Goal: Task Accomplishment & Management: Use online tool/utility

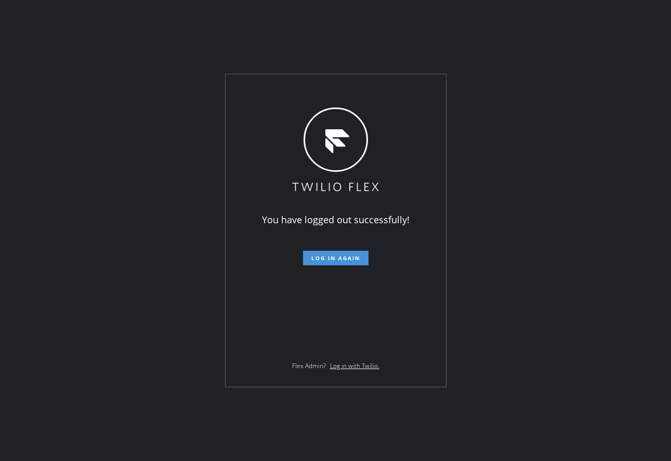
click at [315, 258] on span "Log in again" at bounding box center [335, 258] width 49 height 7
click at [317, 258] on span "Log in again" at bounding box center [335, 258] width 49 height 7
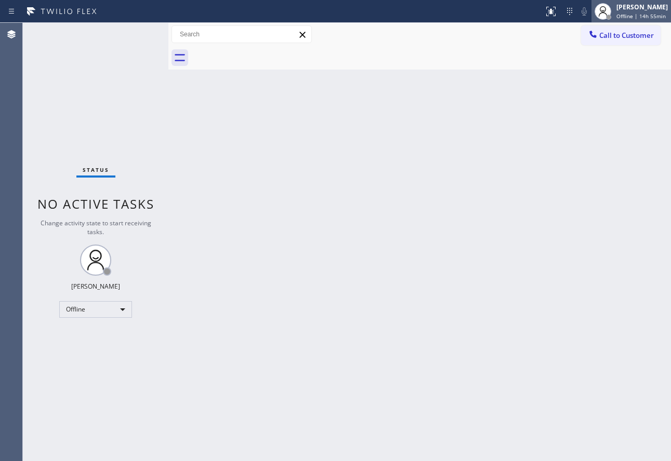
click at [638, 5] on div "John Tindoc" at bounding box center [641, 7] width 51 height 9
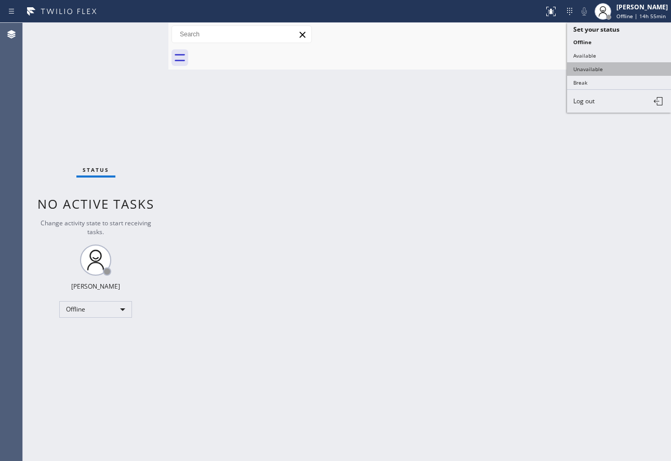
click at [583, 70] on button "Unavailable" at bounding box center [619, 69] width 104 height 14
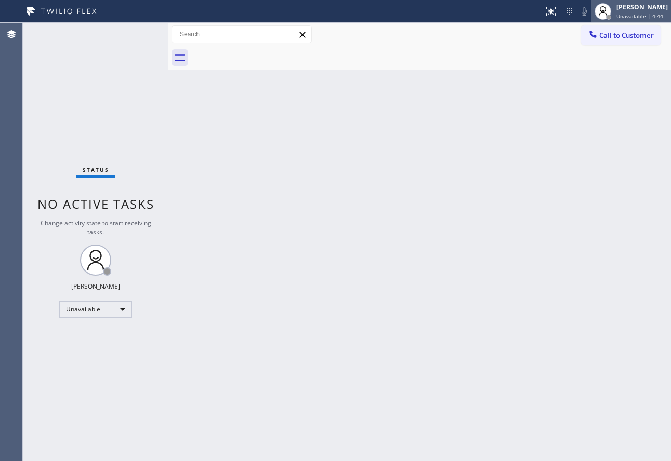
click at [636, 14] on span "Unavailable | 4:44" at bounding box center [639, 15] width 47 height 7
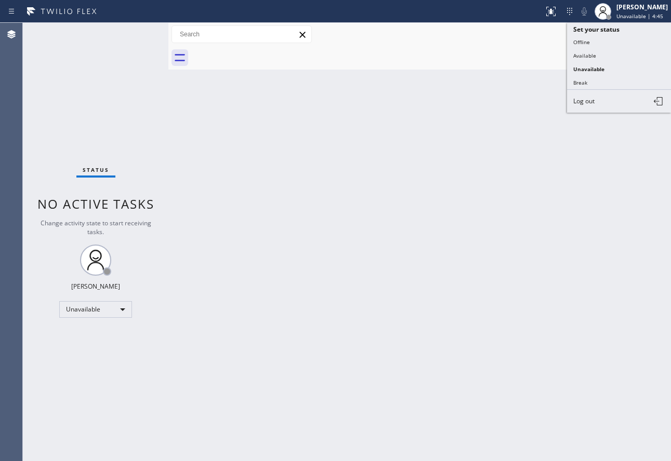
click at [606, 56] on button "Available" at bounding box center [619, 56] width 104 height 14
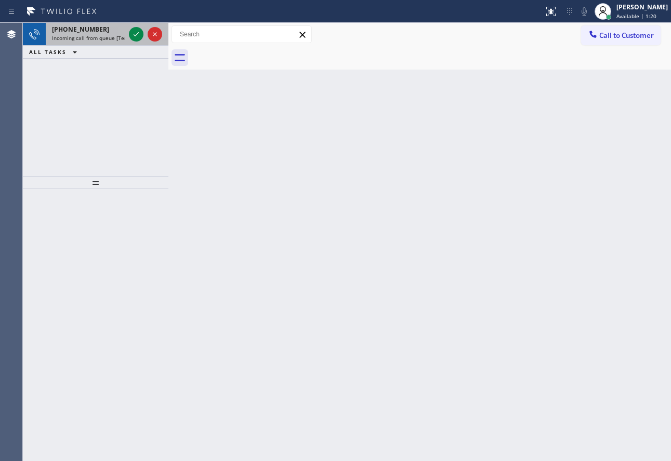
click at [88, 28] on span "+17144100744" at bounding box center [80, 29] width 57 height 9
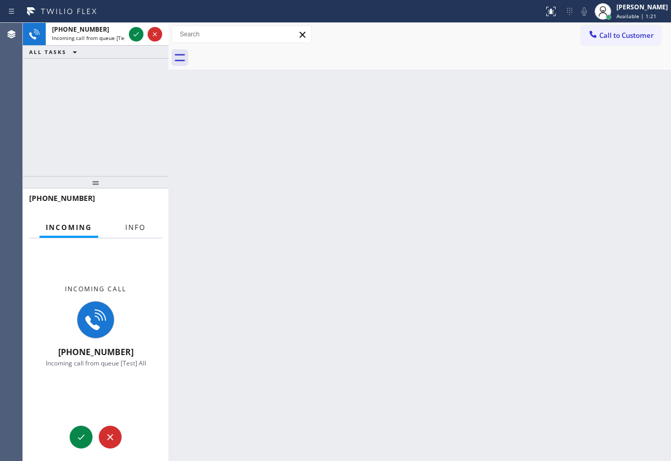
click at [137, 227] on span "Info" at bounding box center [135, 227] width 20 height 9
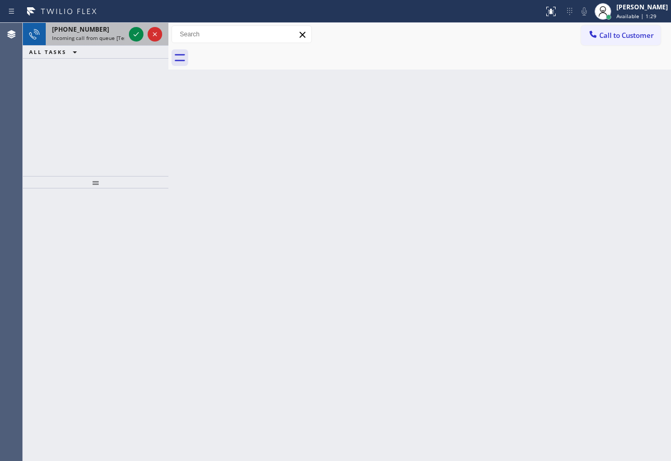
click at [110, 41] on span "Incoming call from queue [Test] All" at bounding box center [95, 37] width 86 height 7
click at [84, 34] on span "Incoming call from queue [Test] All" at bounding box center [95, 37] width 86 height 7
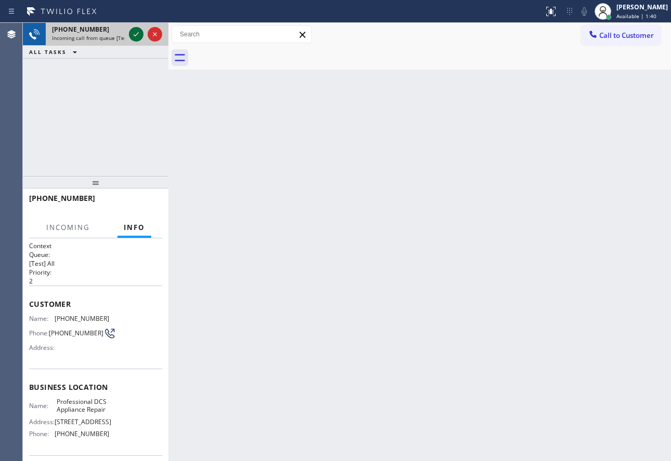
click at [138, 37] on icon at bounding box center [136, 34] width 12 height 12
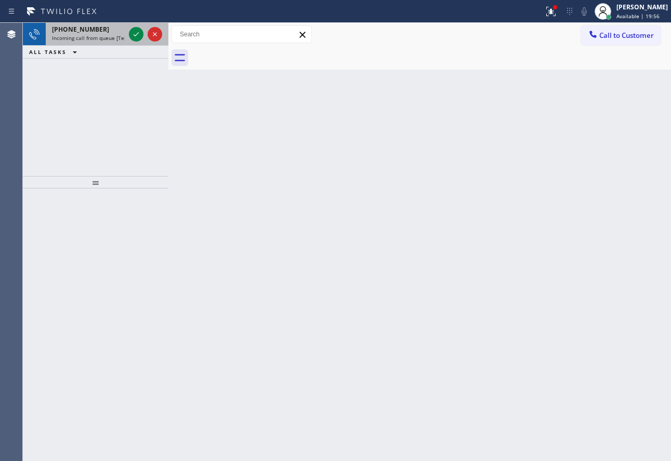
click at [57, 30] on span "+19172096788" at bounding box center [80, 29] width 57 height 9
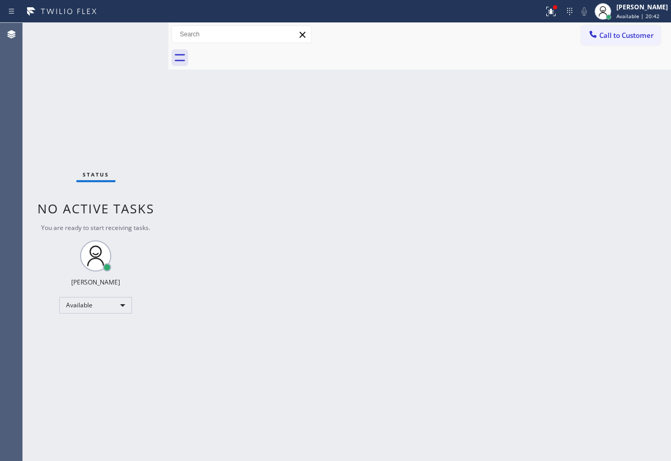
drag, startPoint x: 464, startPoint y: 222, endPoint x: 382, endPoint y: 248, distance: 85.9
click at [382, 248] on div "Back to Dashboard Change Sender ID Customers Technicians Select a contact Outbo…" at bounding box center [419, 242] width 502 height 439
click at [389, 210] on div "Back to Dashboard Change Sender ID Customers Technicians Select a contact Outbo…" at bounding box center [419, 242] width 502 height 439
drag, startPoint x: 329, startPoint y: 109, endPoint x: 325, endPoint y: 104, distance: 6.7
click at [328, 109] on div "Back to Dashboard Change Sender ID Customers Technicians Select a contact Outbo…" at bounding box center [419, 242] width 502 height 439
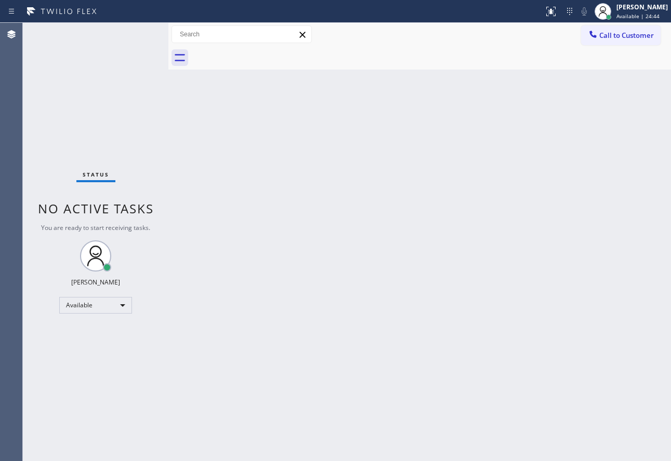
click at [117, 54] on div "Status No active tasks You are ready to start receiving tasks. [PERSON_NAME] Av…" at bounding box center [95, 242] width 145 height 439
click at [123, 34] on div "Status No active tasks You are ready to start receiving tasks. [PERSON_NAME] Av…" at bounding box center [95, 242] width 145 height 439
click at [626, 10] on div "[PERSON_NAME] Available | 28:38" at bounding box center [642, 11] width 57 height 18
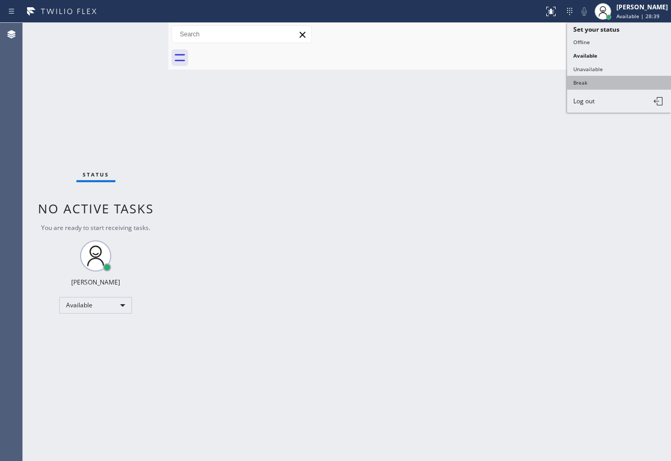
click at [588, 85] on button "Break" at bounding box center [619, 83] width 104 height 14
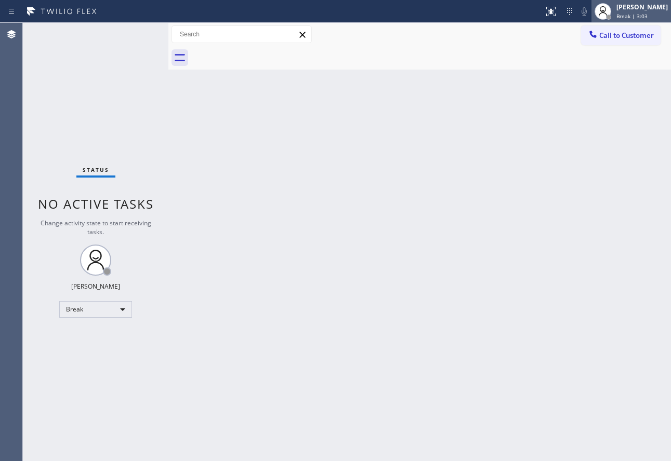
click at [633, 6] on div "[PERSON_NAME]" at bounding box center [641, 7] width 51 height 9
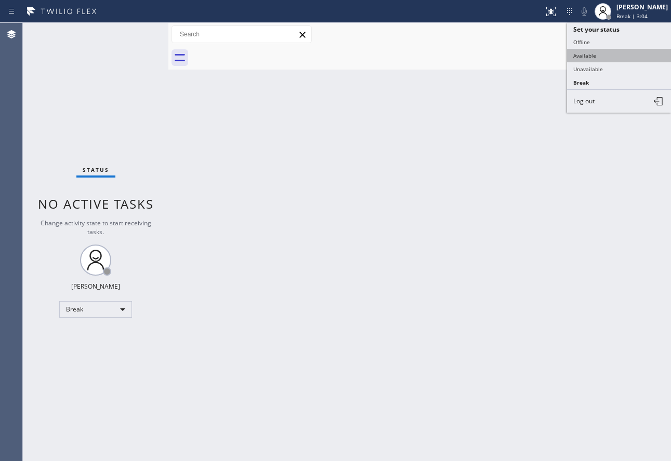
click at [595, 59] on button "Available" at bounding box center [619, 56] width 104 height 14
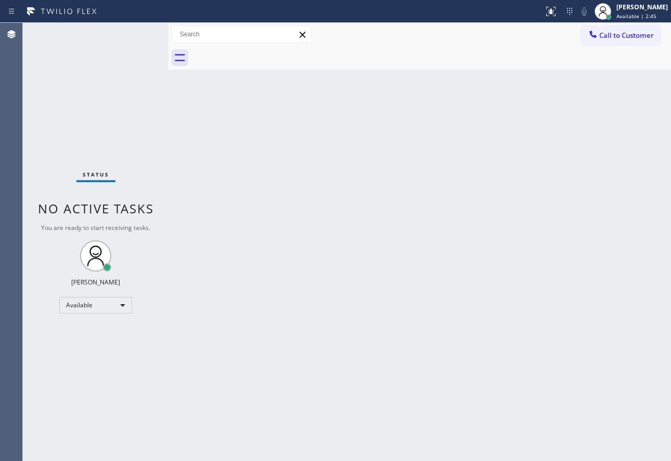
click at [608, 199] on div "Back to Dashboard Change Sender ID Customers Technicians Select a contact Outbo…" at bounding box center [419, 242] width 502 height 439
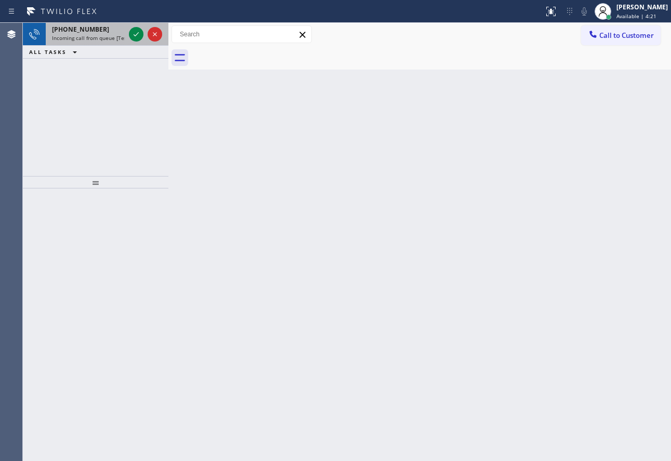
click at [73, 41] on span "Incoming call from queue [Test] All" at bounding box center [95, 37] width 86 height 7
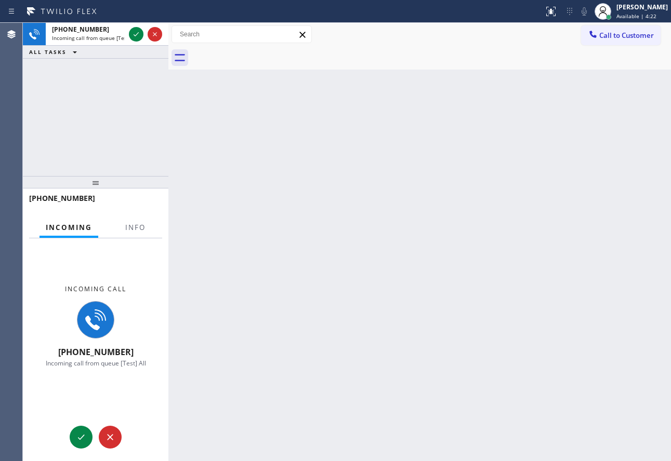
click at [138, 237] on div at bounding box center [135, 237] width 33 height 2
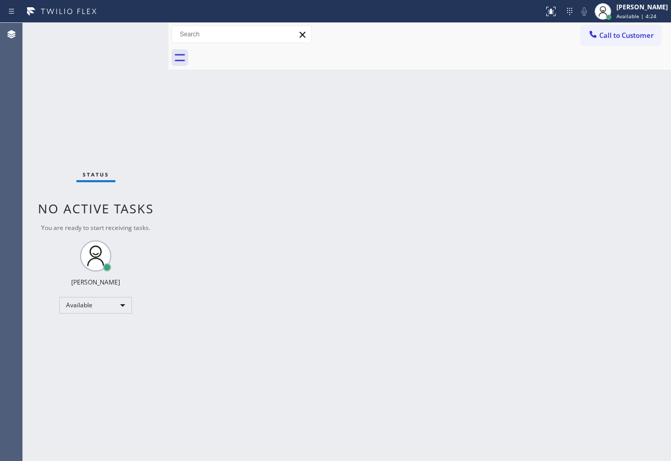
click at [137, 230] on span "You are ready to start receiving tasks." at bounding box center [95, 227] width 109 height 9
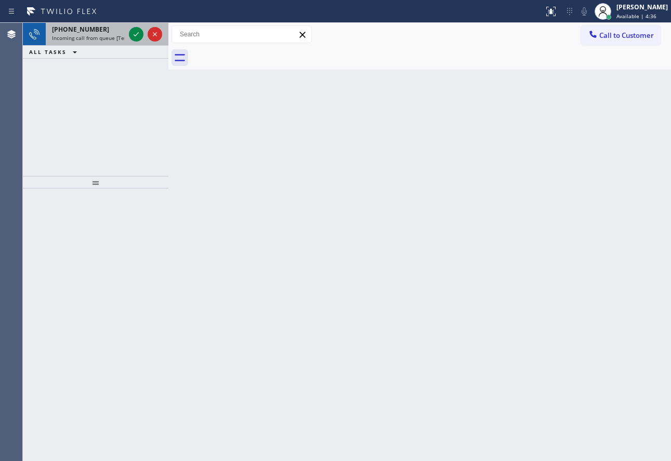
click at [73, 34] on span "Incoming call from queue [Test] All" at bounding box center [95, 37] width 86 height 7
click at [377, 335] on div "Back to Dashboard Change Sender ID Customers Technicians Select a contact Outbo…" at bounding box center [419, 242] width 502 height 439
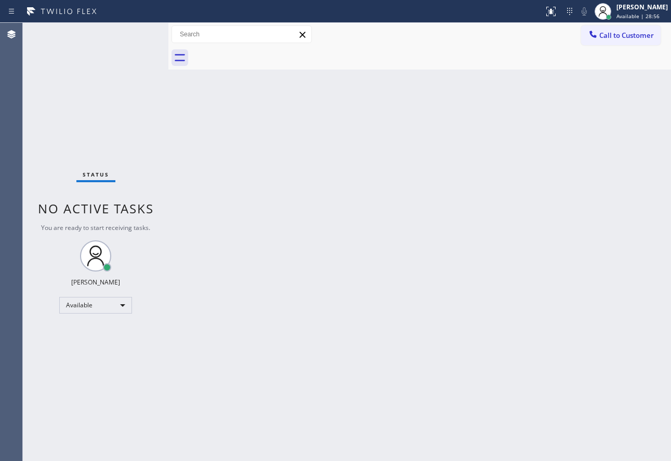
click at [590, 184] on div "Back to Dashboard Change Sender ID Customers Technicians Select a contact Outbo…" at bounding box center [419, 242] width 502 height 439
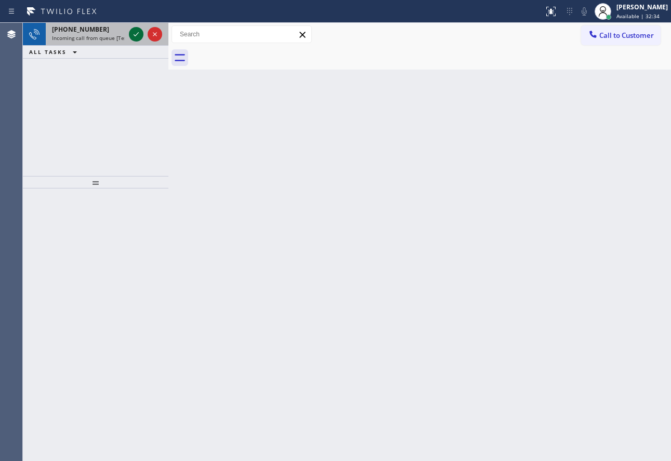
click at [131, 35] on icon at bounding box center [136, 34] width 12 height 12
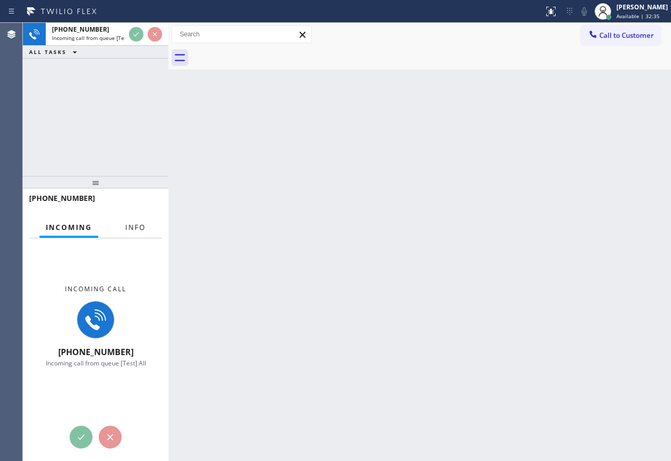
click at [138, 235] on button "Info" at bounding box center [135, 228] width 33 height 20
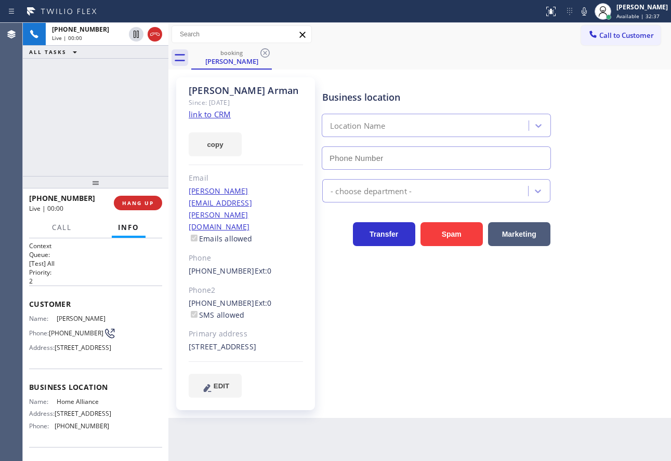
type input "[PHONE_NUMBER]"
click at [212, 118] on link "link to CRM" at bounding box center [210, 114] width 42 height 10
click at [457, 91] on div "Business location" at bounding box center [436, 97] width 228 height 14
click at [148, 206] on span "HANG UP" at bounding box center [138, 203] width 32 height 7
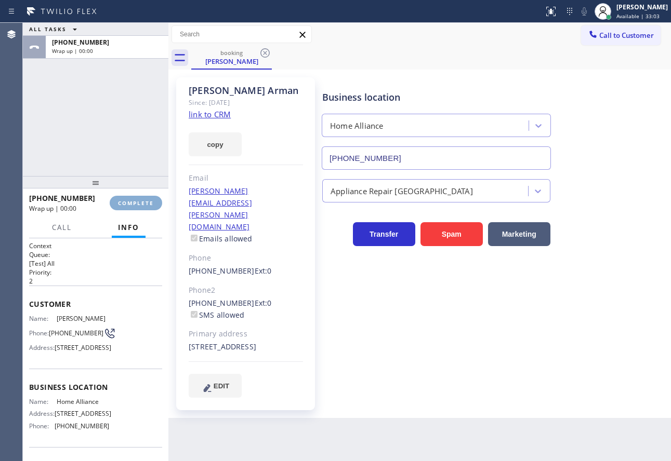
click at [148, 206] on span "COMPLETE" at bounding box center [136, 203] width 36 height 7
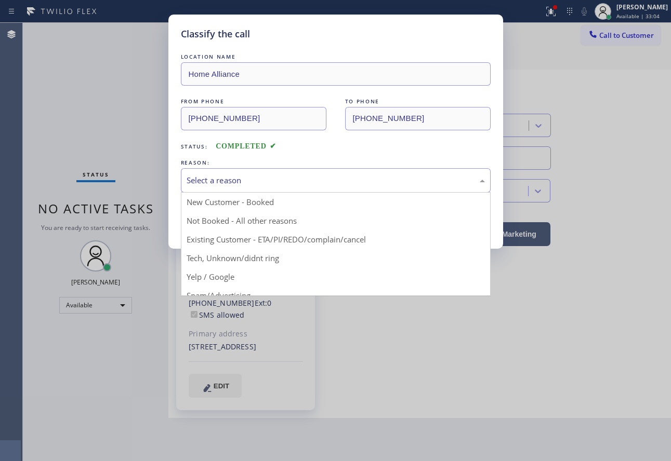
click at [267, 180] on div "Select a reason" at bounding box center [336, 181] width 298 height 12
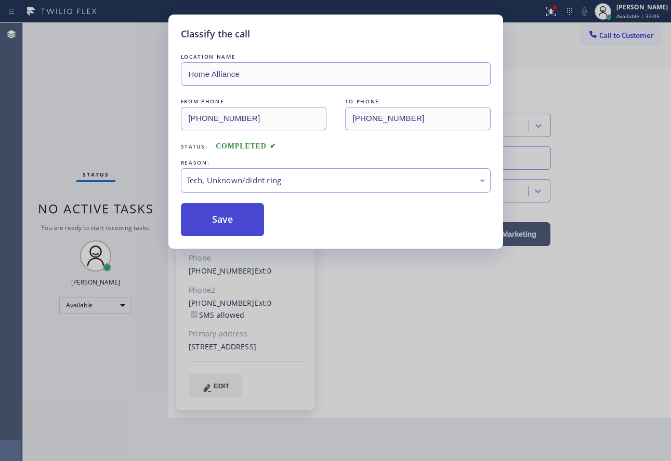
click at [229, 220] on button "Save" at bounding box center [223, 219] width 84 height 33
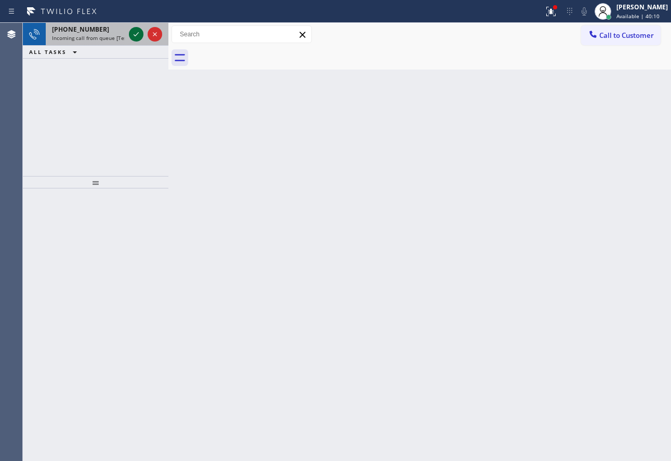
click at [141, 34] on icon at bounding box center [136, 34] width 12 height 12
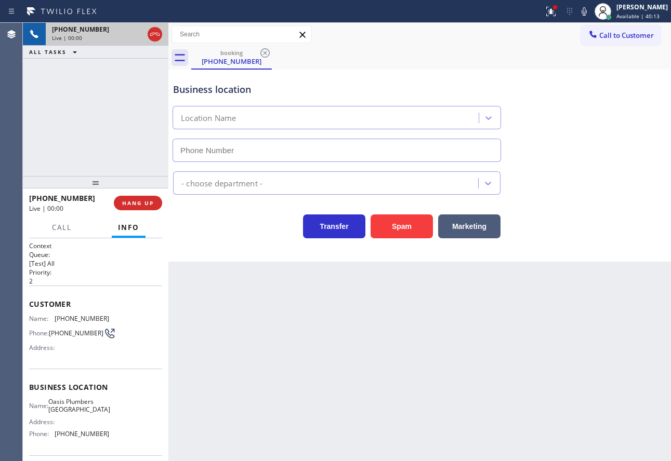
type input "[PHONE_NUMBER]"
click at [590, 15] on icon at bounding box center [584, 11] width 12 height 12
click at [587, 11] on icon at bounding box center [583, 11] width 5 height 8
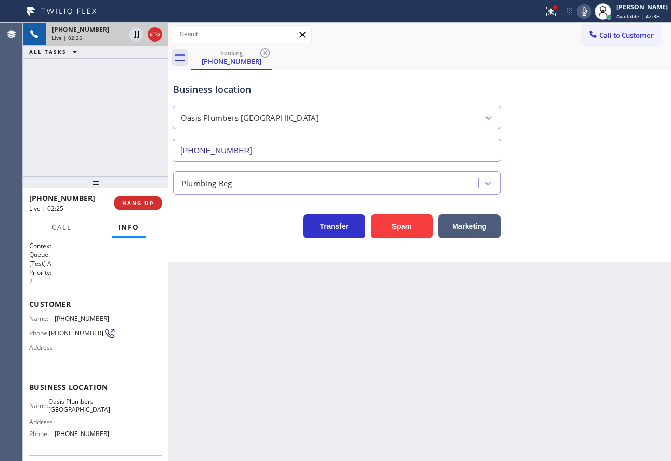
click at [590, 11] on icon at bounding box center [584, 11] width 12 height 12
click at [136, 36] on icon at bounding box center [136, 34] width 5 height 7
click at [587, 11] on icon at bounding box center [583, 11] width 5 height 8
click at [137, 35] on icon at bounding box center [136, 34] width 12 height 12
click at [138, 68] on icon at bounding box center [136, 70] width 12 height 12
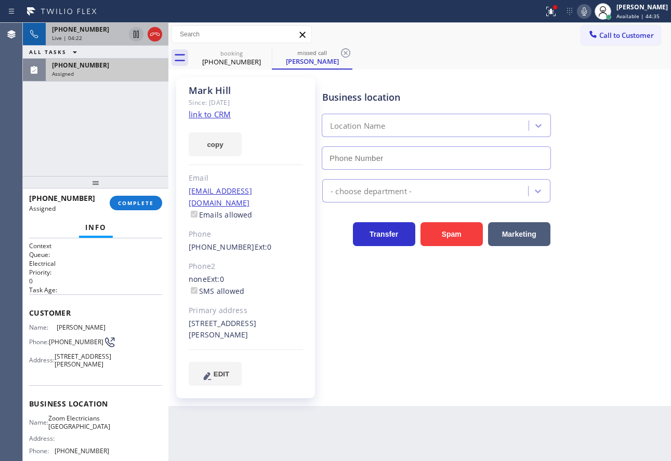
type input "[PHONE_NUMBER]"
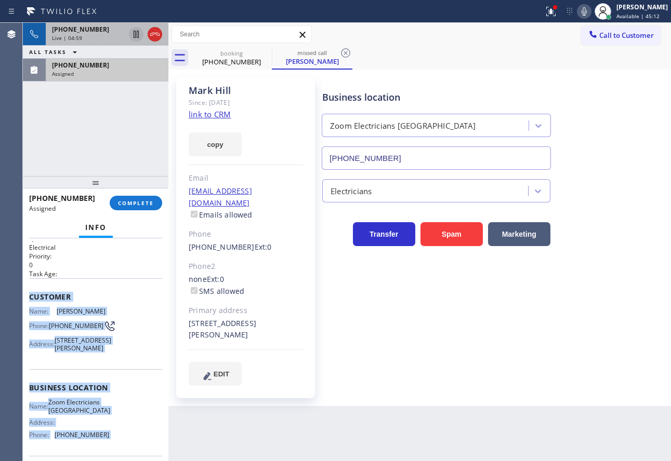
scroll to position [113, 0]
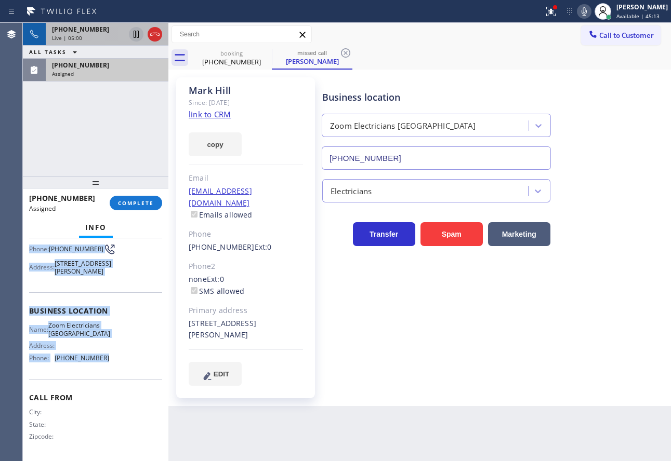
drag, startPoint x: 28, startPoint y: 312, endPoint x: 105, endPoint y: 364, distance: 93.2
click at [105, 365] on div "Context Queue: Electrical Priority: 0 Task Age: Customer Name: [PERSON_NAME] Ph…" at bounding box center [95, 349] width 145 height 223
copy div "Customer Name: [PERSON_NAME] Phone: [PHONE_NUMBER] Address: [STREET_ADDRESS][PE…"
click at [137, 207] on span "COMPLETE" at bounding box center [136, 203] width 36 height 7
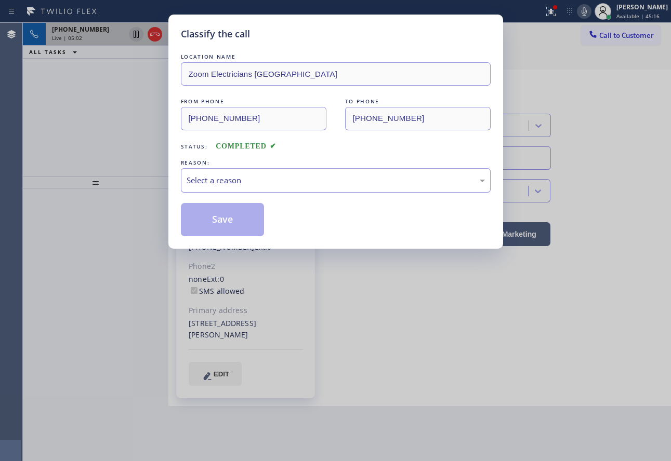
click at [317, 173] on div "Select a reason" at bounding box center [336, 180] width 310 height 24
click at [224, 225] on button "Save" at bounding box center [223, 219] width 84 height 33
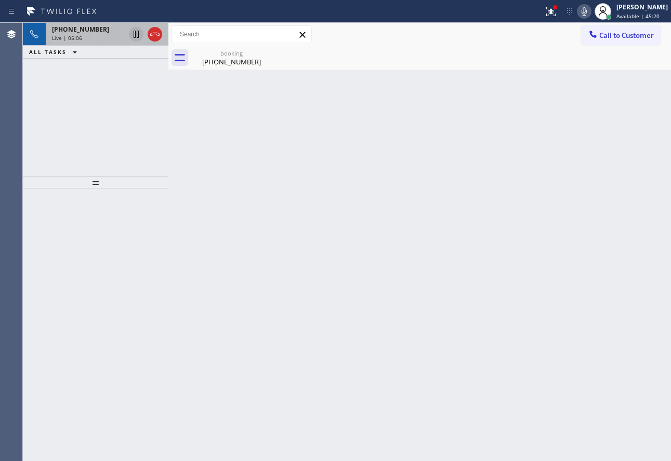
click at [85, 37] on div "Live | 05:06" at bounding box center [88, 37] width 73 height 7
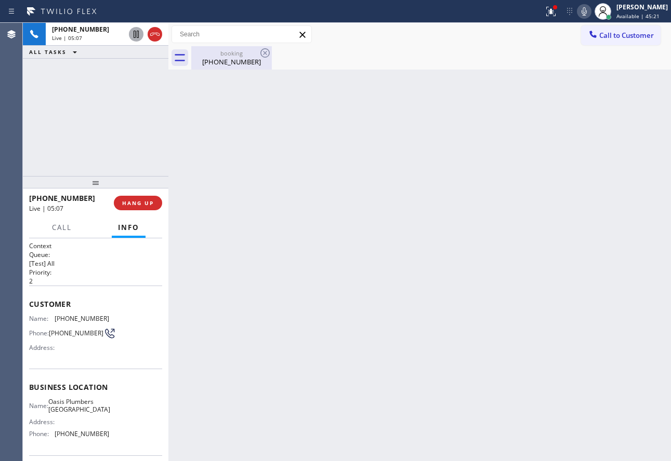
click at [211, 58] on div "[PHONE_NUMBER]" at bounding box center [231, 61] width 78 height 9
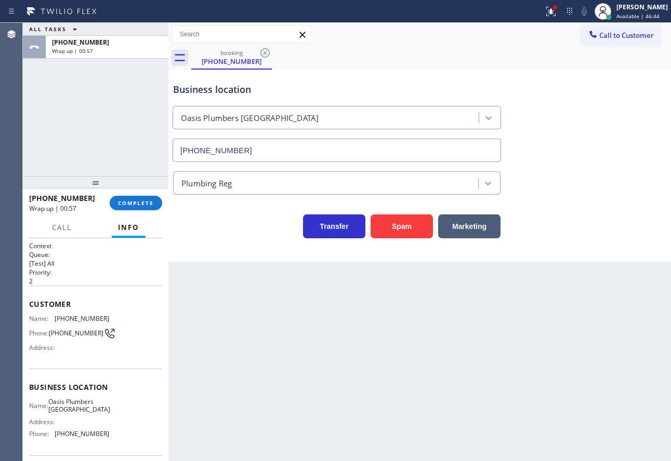
click at [82, 311] on div "Customer Name: [PHONE_NUMBER] Phone: [PHONE_NUMBER] Address:" at bounding box center [95, 327] width 133 height 83
click at [82, 319] on span "[PHONE_NUMBER]" at bounding box center [82, 319] width 55 height 8
copy span "[PHONE_NUMBER]"
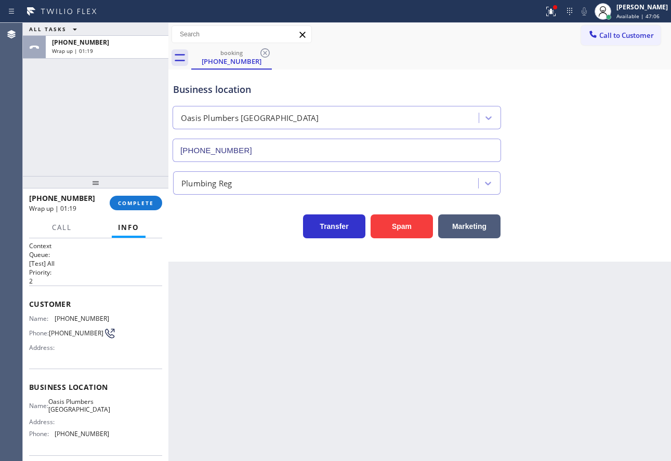
click at [66, 437] on span "[PHONE_NUMBER]" at bounding box center [82, 434] width 55 height 8
copy span "[PHONE_NUMBER]"
click at [141, 203] on span "COMPLETE" at bounding box center [136, 203] width 36 height 7
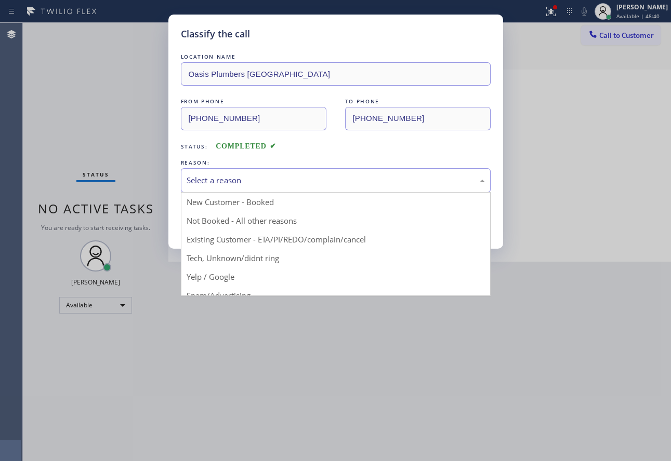
click at [257, 182] on div "Select a reason" at bounding box center [336, 181] width 298 height 12
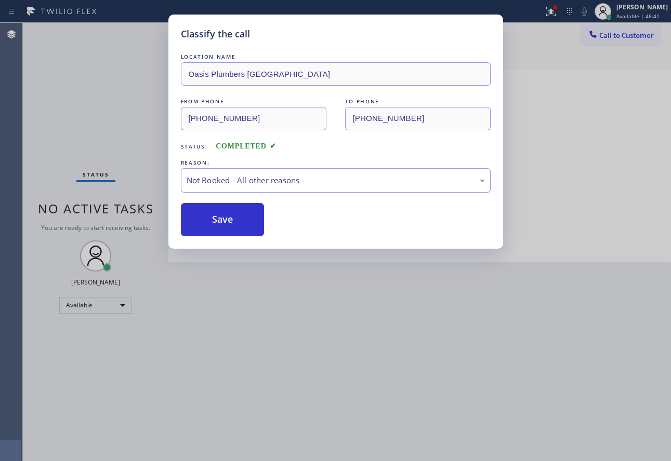
click at [235, 220] on button "Save" at bounding box center [223, 219] width 84 height 33
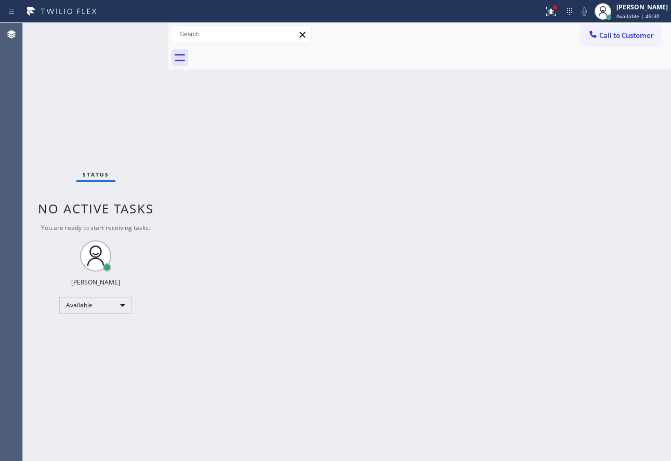
click at [546, 235] on div "Back to Dashboard Change Sender ID Customers Technicians Select a contact Outbo…" at bounding box center [419, 242] width 502 height 439
click at [639, 13] on span "Available | 50:13" at bounding box center [637, 15] width 43 height 7
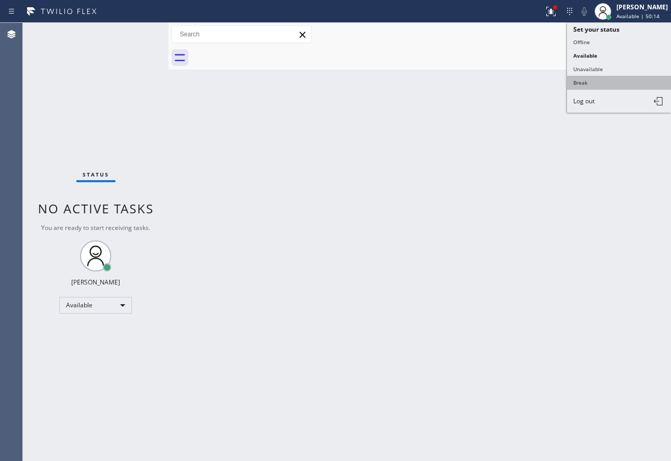
click at [582, 79] on button "Break" at bounding box center [619, 83] width 104 height 14
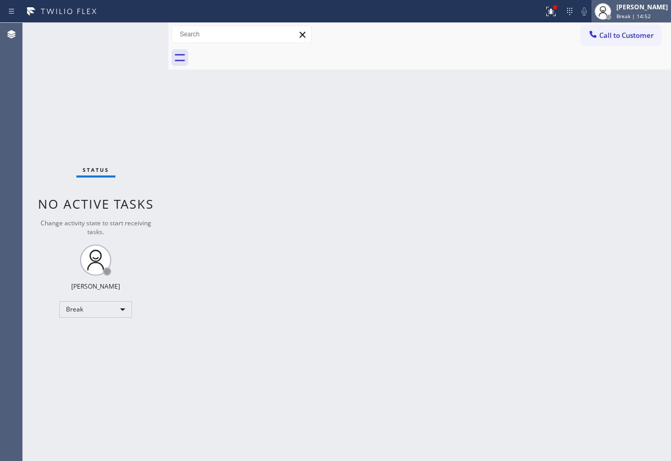
click at [636, 8] on div "[PERSON_NAME]" at bounding box center [641, 7] width 51 height 9
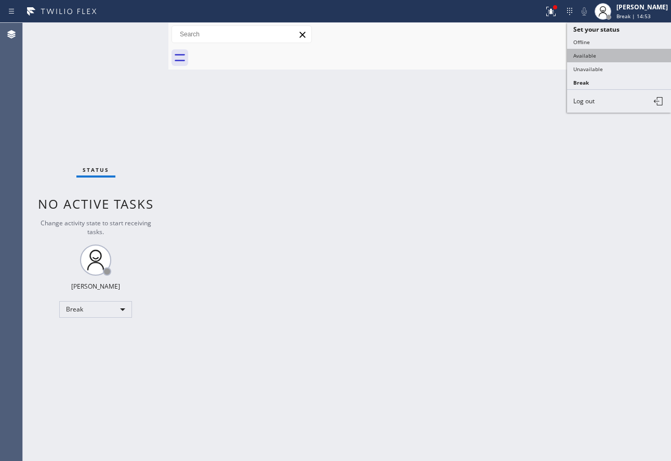
click at [592, 52] on button "Available" at bounding box center [619, 56] width 104 height 14
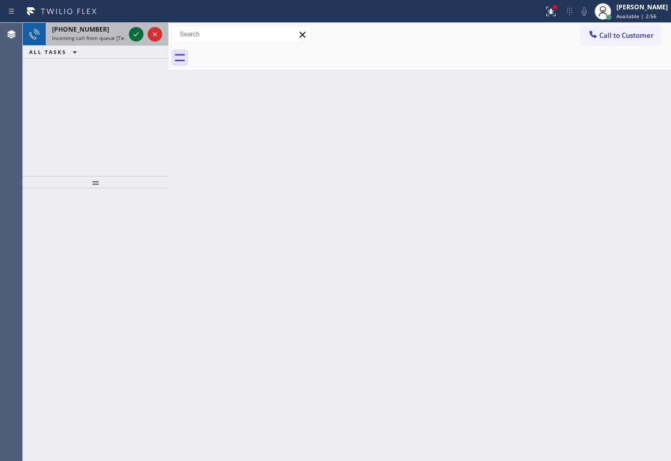
click at [138, 35] on icon at bounding box center [136, 34] width 12 height 12
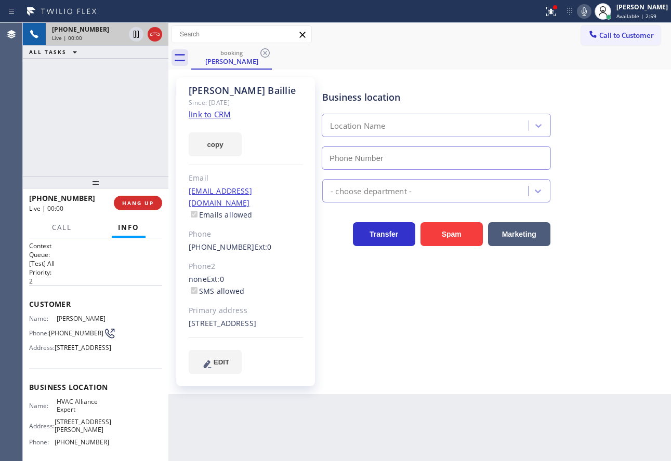
type input "[PHONE_NUMBER]"
click at [225, 116] on link "link to CRM" at bounding box center [210, 114] width 42 height 10
click at [135, 212] on div "[PHONE_NUMBER] Live | 00:24 HANG UP" at bounding box center [95, 203] width 133 height 27
click at [137, 206] on span "HANG UP" at bounding box center [138, 203] width 32 height 7
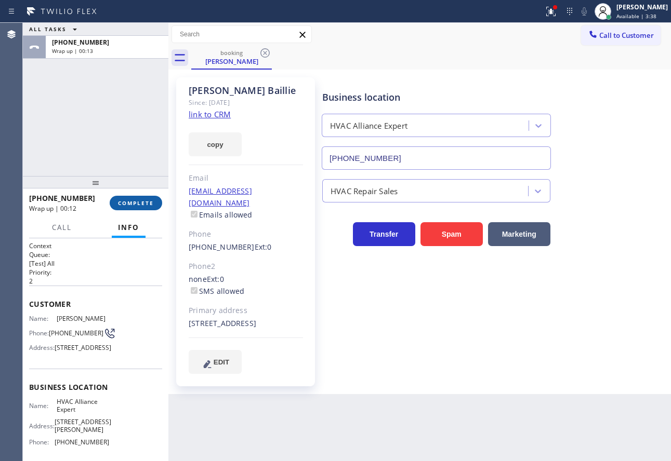
click at [135, 203] on span "COMPLETE" at bounding box center [136, 203] width 36 height 7
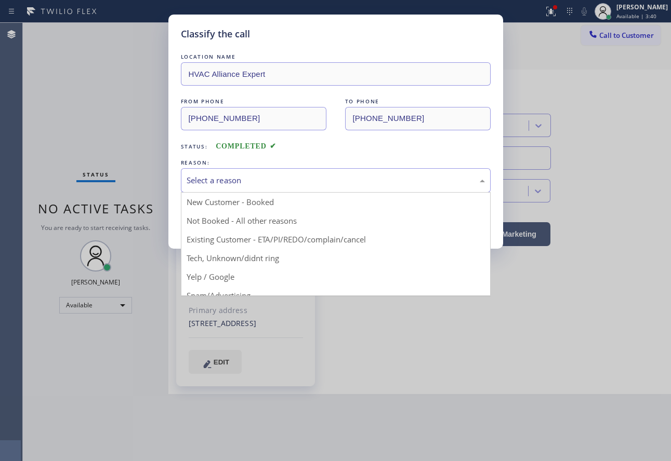
click at [302, 181] on div "Select a reason" at bounding box center [336, 181] width 298 height 12
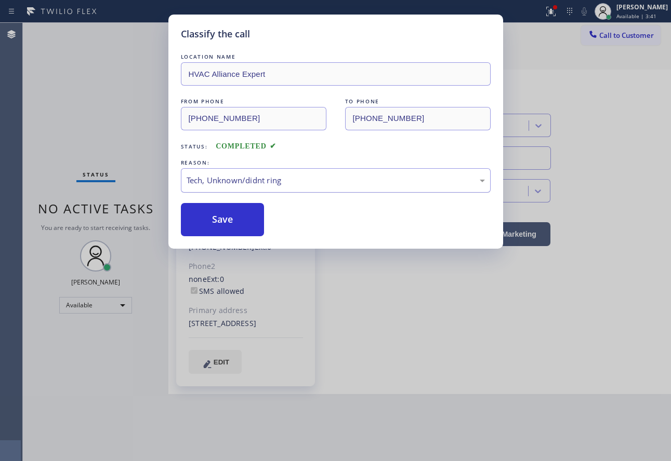
click at [234, 177] on div "Tech, Unknown/didnt ring" at bounding box center [336, 181] width 298 height 12
click at [222, 241] on div "Classify the call LOCATION NAME HVAC Alliance Expert FROM PHONE [PHONE_NUMBER] …" at bounding box center [335, 132] width 335 height 234
click at [228, 213] on button "Save" at bounding box center [223, 219] width 84 height 33
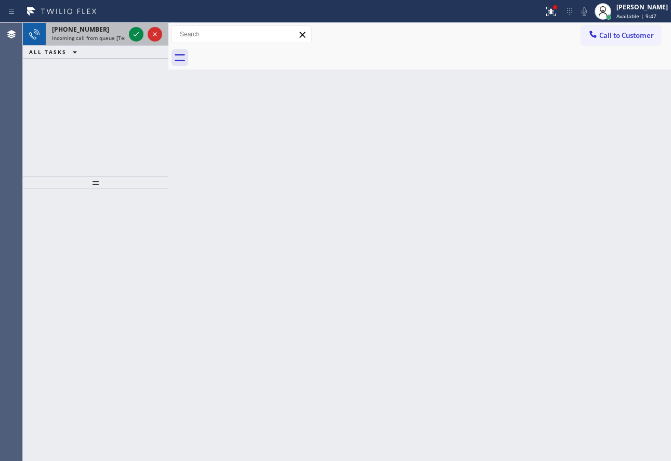
drag, startPoint x: 118, startPoint y: 24, endPoint x: 126, endPoint y: 29, distance: 8.4
click at [118, 24] on div "[PHONE_NUMBER] Incoming call from queue [Test] All" at bounding box center [86, 34] width 81 height 23
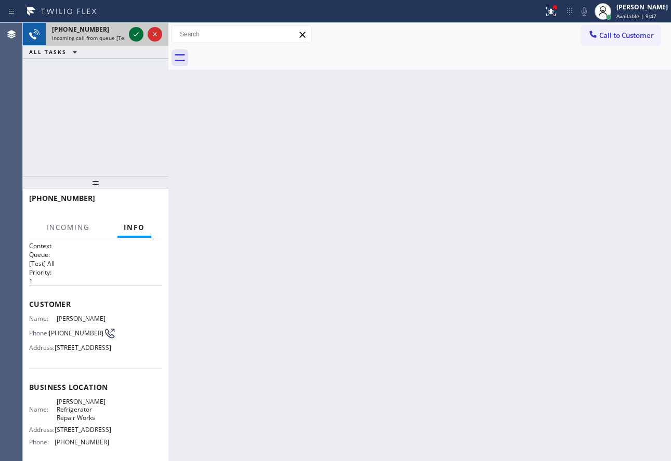
click at [134, 33] on icon at bounding box center [136, 34] width 12 height 12
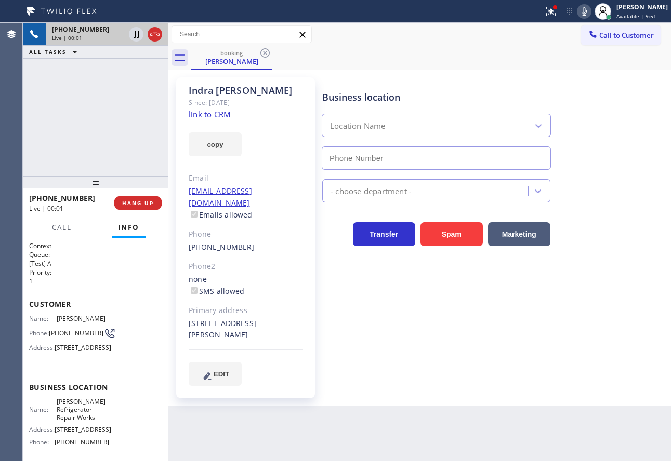
type input "[PHONE_NUMBER]"
click at [220, 117] on link "link to CRM" at bounding box center [210, 114] width 42 height 10
click at [149, 200] on span "HANG UP" at bounding box center [138, 203] width 32 height 7
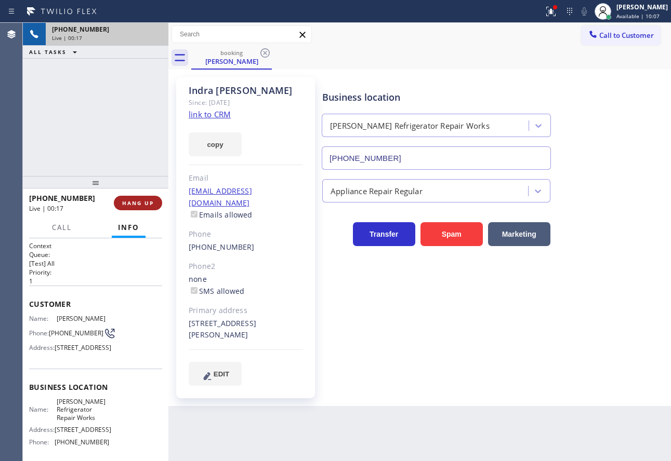
click at [149, 199] on button "HANG UP" at bounding box center [138, 203] width 48 height 15
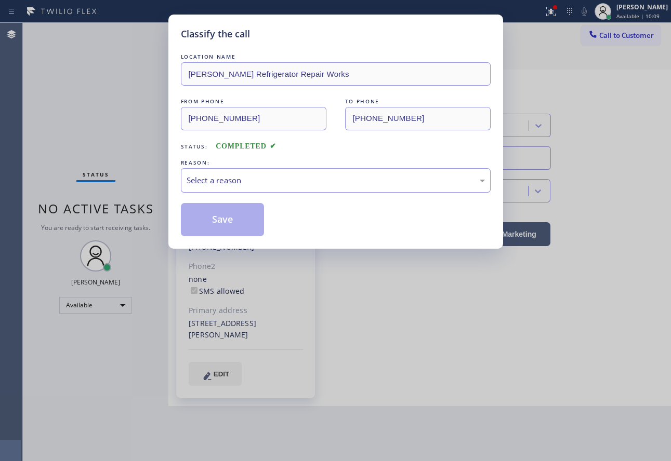
click at [285, 175] on div "Select a reason" at bounding box center [336, 181] width 298 height 12
drag, startPoint x: 231, startPoint y: 254, endPoint x: 234, endPoint y: 231, distance: 23.1
click at [234, 231] on button "Save" at bounding box center [223, 219] width 84 height 33
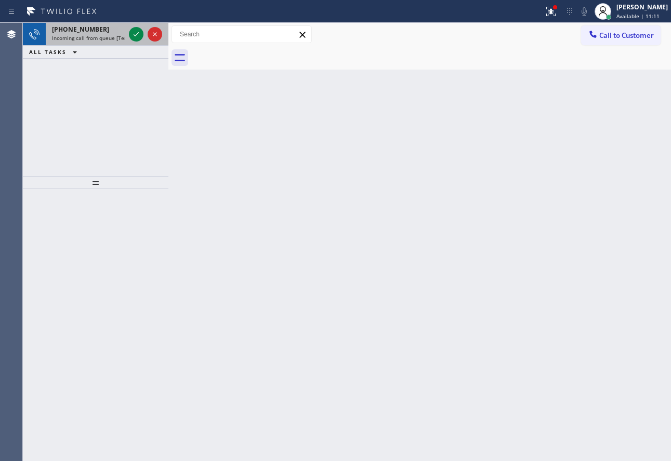
click at [97, 32] on div "[PHONE_NUMBER]" at bounding box center [88, 29] width 73 height 9
click at [138, 32] on icon at bounding box center [136, 34] width 12 height 12
click at [132, 38] on icon at bounding box center [136, 34] width 12 height 12
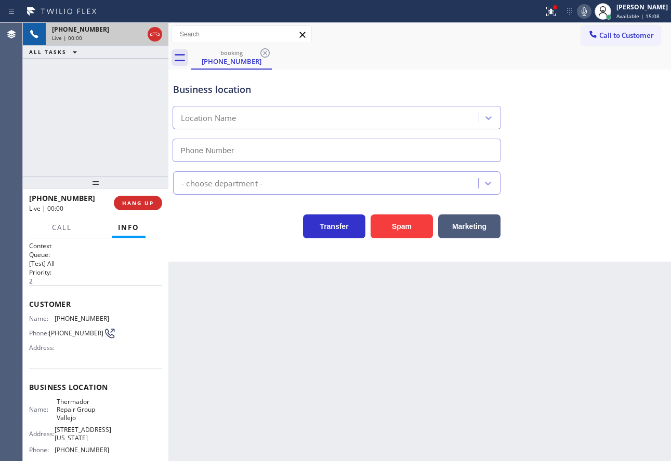
type input "[PHONE_NUMBER]"
click at [394, 233] on button "Spam" at bounding box center [401, 227] width 62 height 24
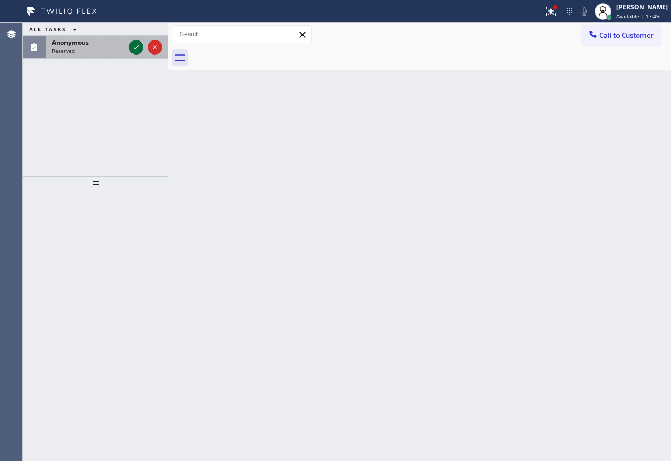
click at [136, 45] on icon at bounding box center [136, 47] width 12 height 12
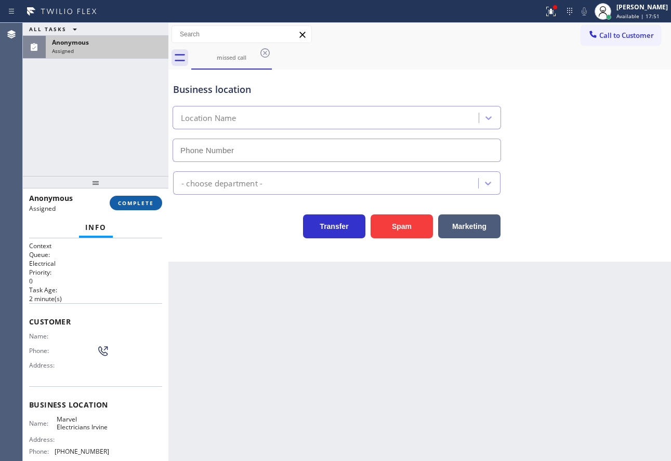
type input "[PHONE_NUMBER]"
click at [134, 201] on span "COMPLETE" at bounding box center [136, 203] width 36 height 7
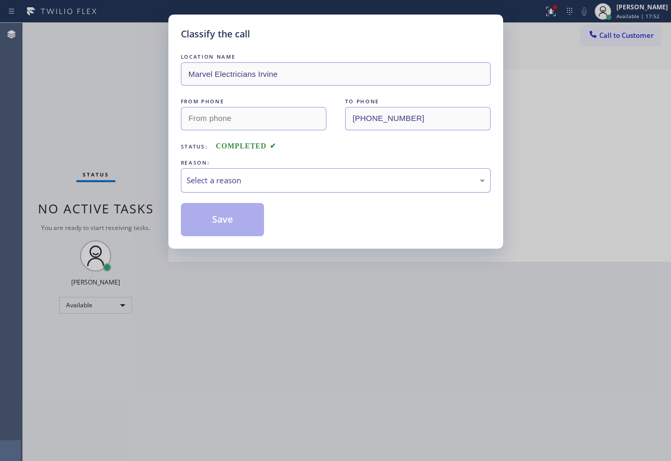
click at [271, 172] on div "Select a reason" at bounding box center [336, 180] width 310 height 24
click at [229, 220] on button "Save" at bounding box center [223, 219] width 84 height 33
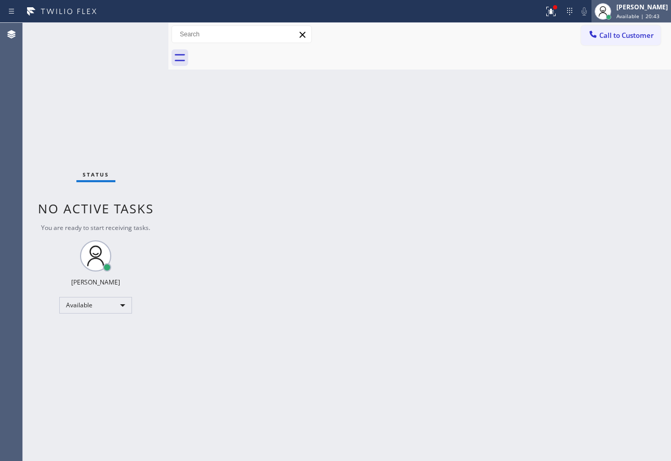
click at [626, 9] on div "[PERSON_NAME] Available | 20:43" at bounding box center [642, 11] width 57 height 18
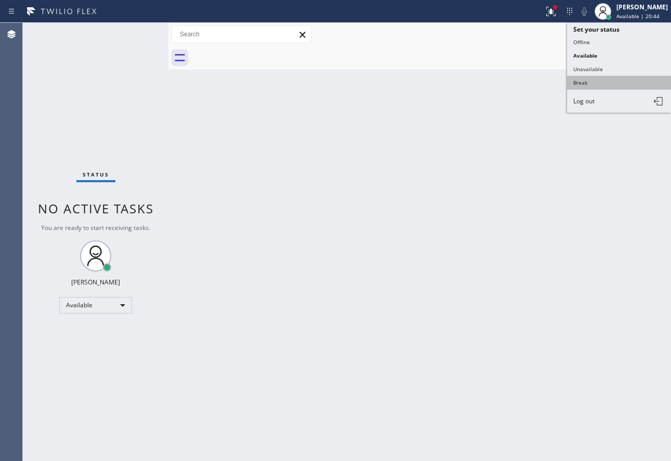
click at [593, 81] on button "Break" at bounding box center [619, 83] width 104 height 14
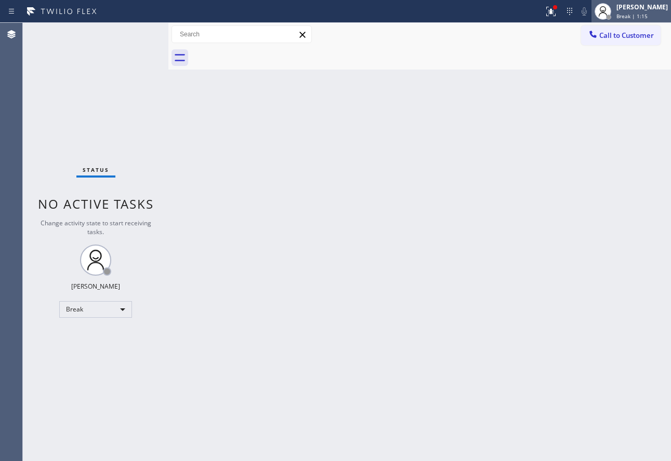
click at [614, 1] on div at bounding box center [602, 11] width 23 height 23
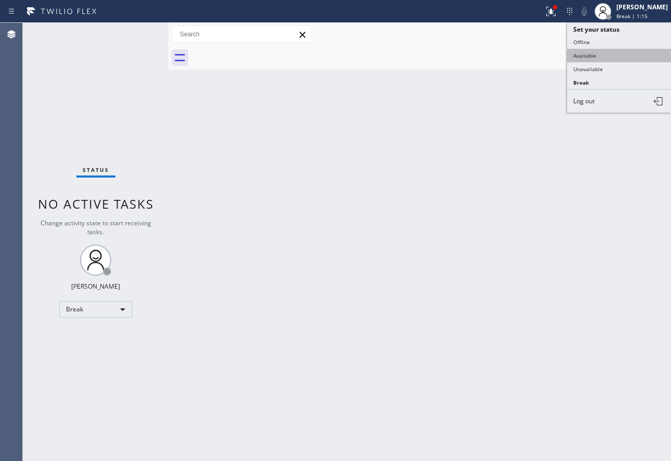
click at [609, 57] on button "Available" at bounding box center [619, 56] width 104 height 14
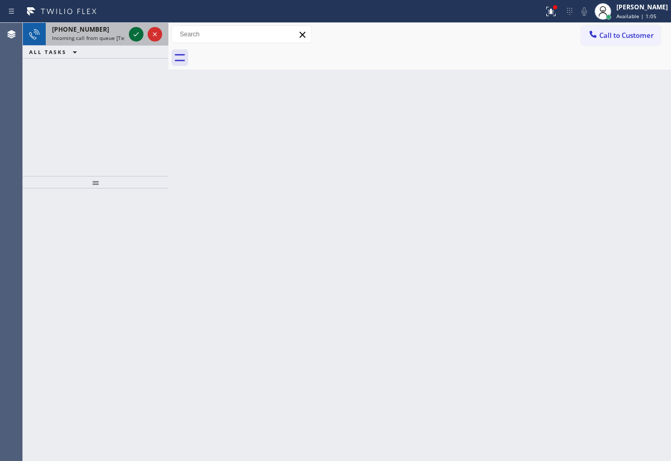
click at [139, 35] on icon at bounding box center [136, 34] width 12 height 12
click at [138, 35] on icon at bounding box center [136, 34] width 12 height 12
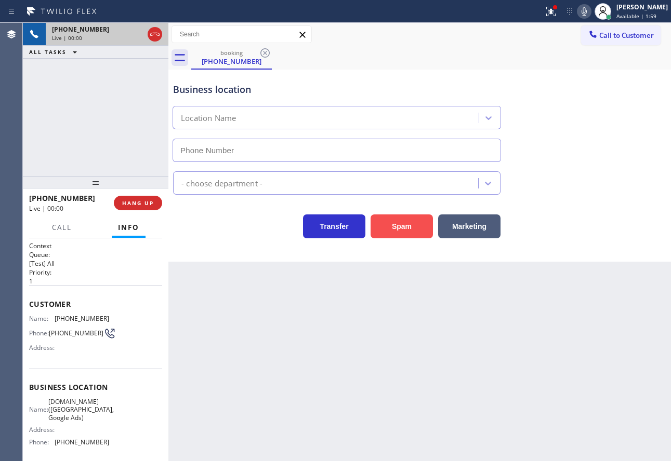
type input "[PHONE_NUMBER]"
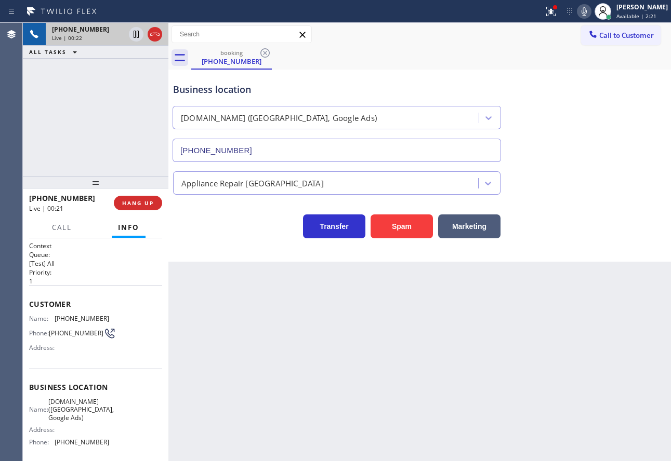
click at [481, 88] on div "Business location" at bounding box center [336, 90] width 327 height 14
click at [444, 90] on div "Business location" at bounding box center [336, 90] width 327 height 14
click at [142, 204] on span "HANG UP" at bounding box center [138, 203] width 32 height 7
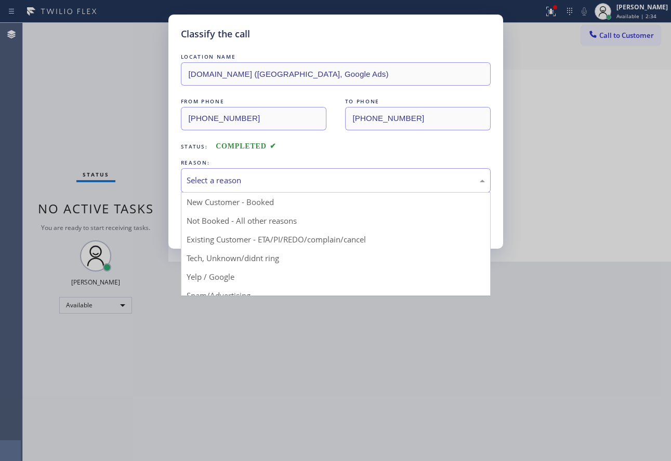
click at [228, 187] on div "Select a reason" at bounding box center [336, 180] width 310 height 24
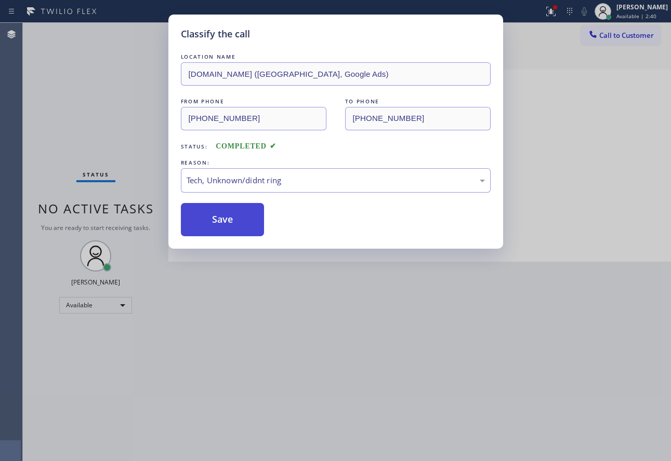
click at [219, 229] on button "Save" at bounding box center [223, 219] width 84 height 33
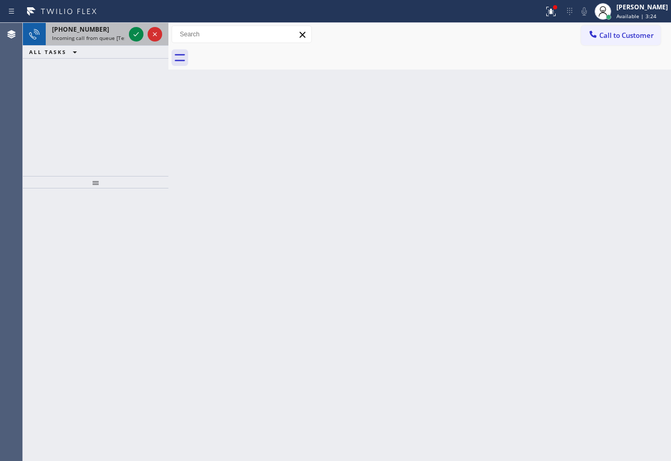
click at [63, 38] on span "Incoming call from queue [Test] All" at bounding box center [95, 37] width 86 height 7
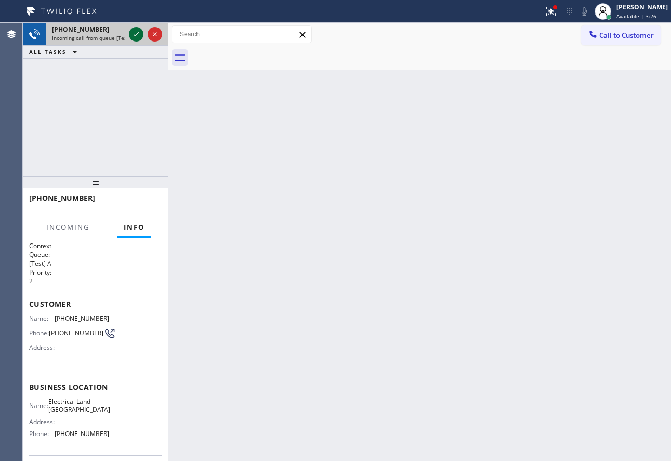
click at [137, 34] on icon at bounding box center [136, 34] width 12 height 12
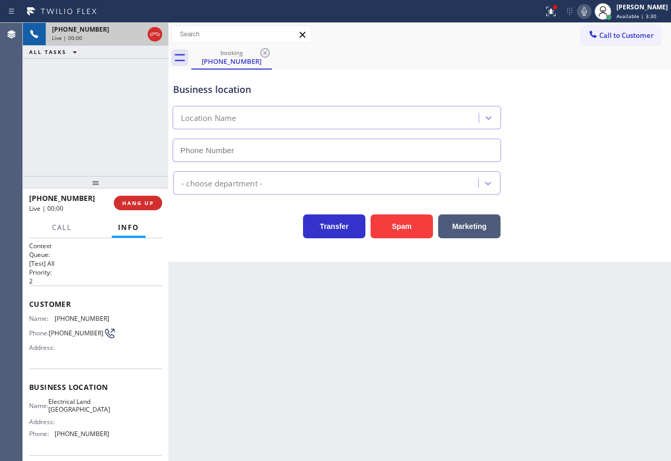
type input "[PHONE_NUMBER]"
click at [587, 11] on icon at bounding box center [583, 11] width 5 height 8
click at [132, 33] on icon at bounding box center [136, 34] width 12 height 12
click at [72, 320] on span "[PHONE_NUMBER]" at bounding box center [82, 319] width 55 height 8
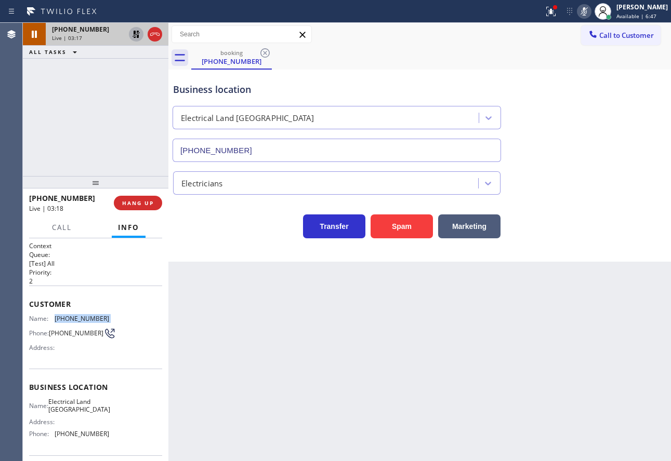
click at [72, 320] on span "[PHONE_NUMBER]" at bounding box center [82, 319] width 55 height 8
copy span "[PHONE_NUMBER]"
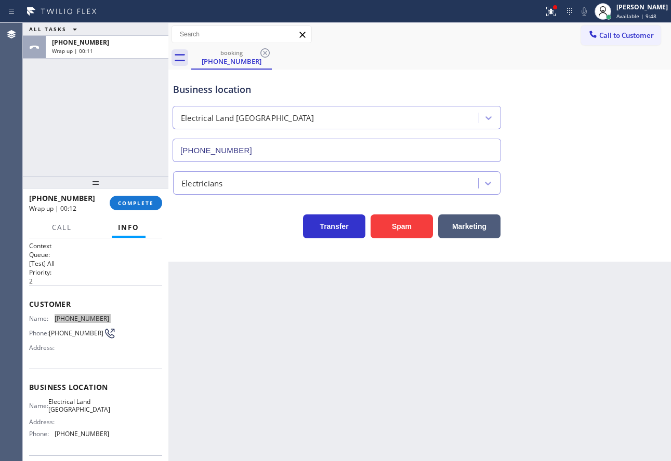
scroll to position [52, 0]
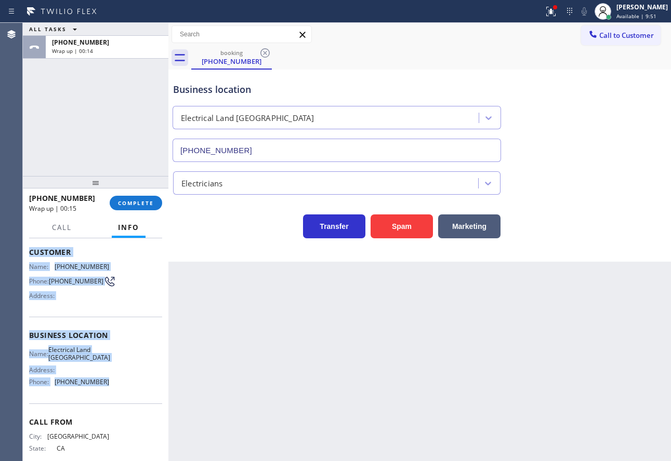
drag, startPoint x: 109, startPoint y: 387, endPoint x: 27, endPoint y: 256, distance: 154.1
click at [27, 256] on div "Context Queue: [Test] All Priority: 2 Customer Name: [PHONE_NUMBER] Phone: [PHO…" at bounding box center [95, 349] width 145 height 223
copy div "Customer Name: [PHONE_NUMBER] Phone: [PHONE_NUMBER] Address: Business location …"
click at [628, 5] on div "[PERSON_NAME]" at bounding box center [641, 7] width 51 height 9
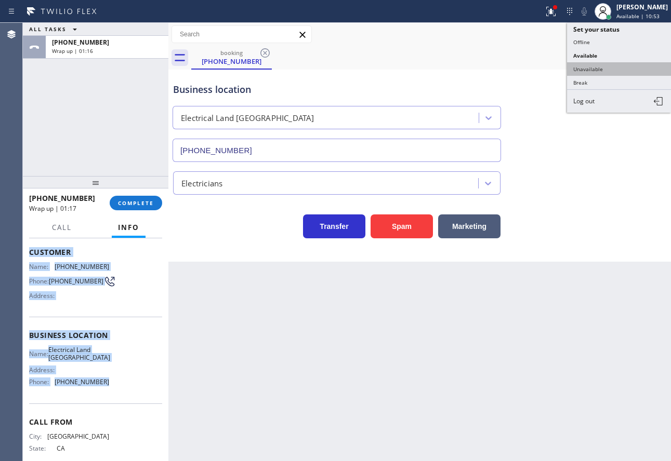
click at [596, 70] on button "Unavailable" at bounding box center [619, 69] width 104 height 14
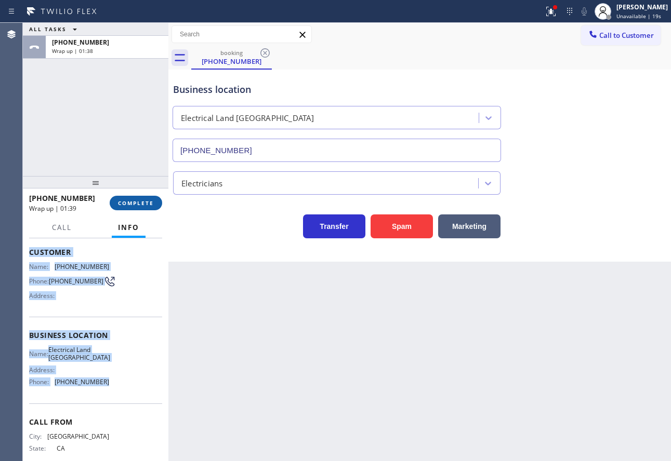
click at [143, 203] on span "COMPLETE" at bounding box center [136, 203] width 36 height 7
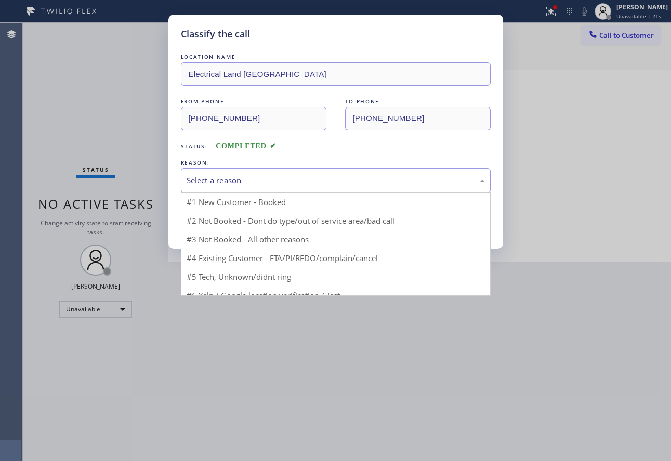
click at [258, 177] on div "Select a reason" at bounding box center [336, 181] width 298 height 12
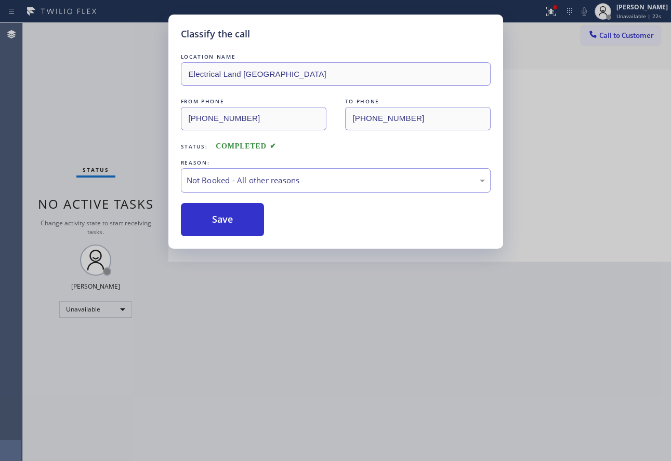
click at [232, 223] on button "Save" at bounding box center [223, 219] width 84 height 33
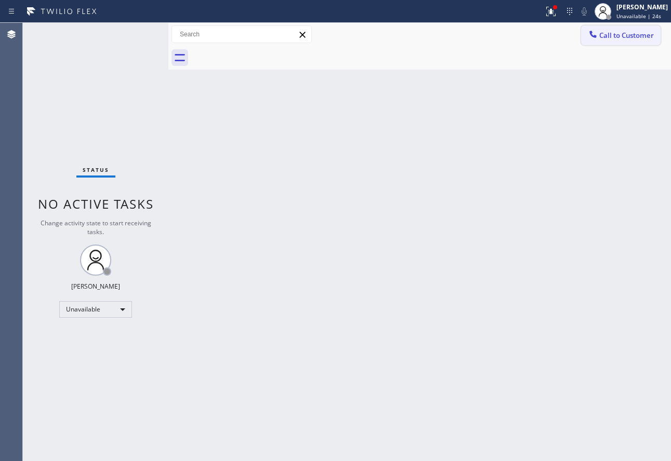
click at [613, 36] on span "Call to Customer" at bounding box center [626, 35] width 55 height 9
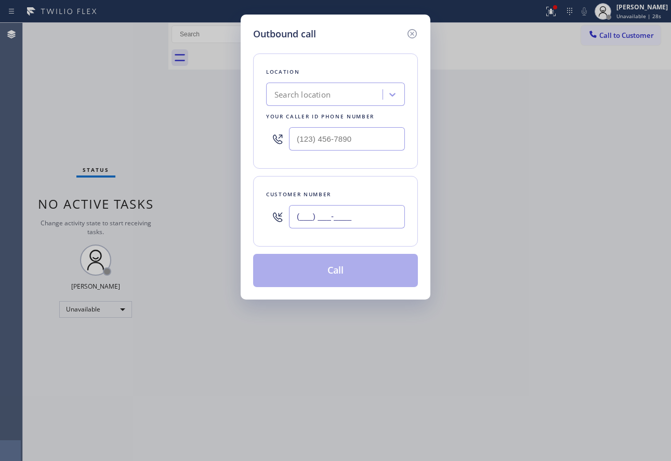
click at [314, 217] on input "(___) ___-____" at bounding box center [347, 216] width 116 height 23
paste input "310) 562-6580"
type input "[PHONE_NUMBER]"
click at [325, 137] on input "(___) ___-____" at bounding box center [347, 138] width 116 height 23
paste input "310) 736-1736"
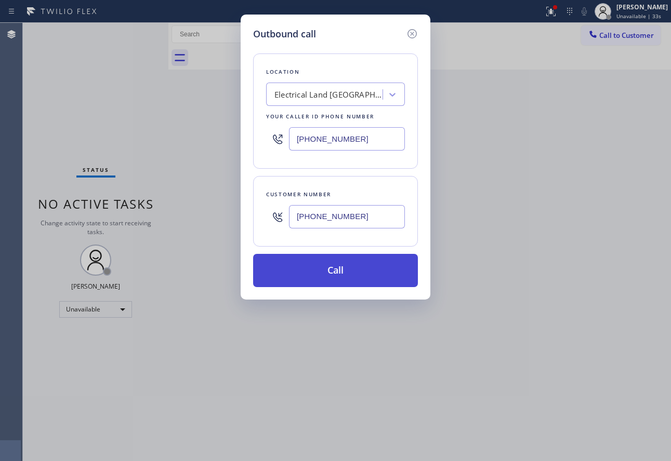
type input "[PHONE_NUMBER]"
click at [341, 281] on button "Call" at bounding box center [335, 270] width 165 height 33
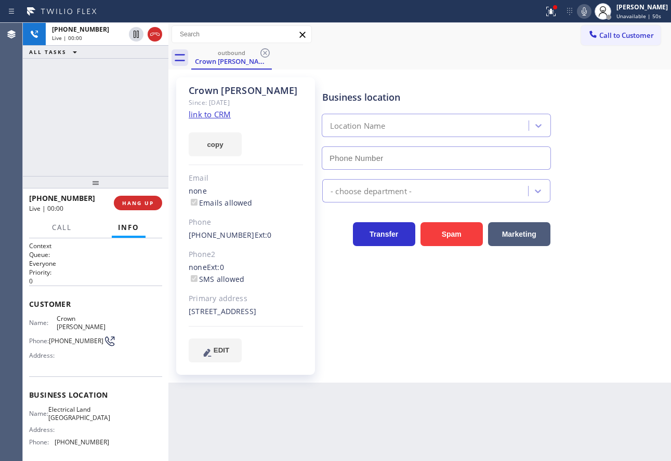
type input "[PHONE_NUMBER]"
click at [84, 441] on span "[PHONE_NUMBER]" at bounding box center [82, 443] width 55 height 8
copy span "[PHONE_NUMBER]"
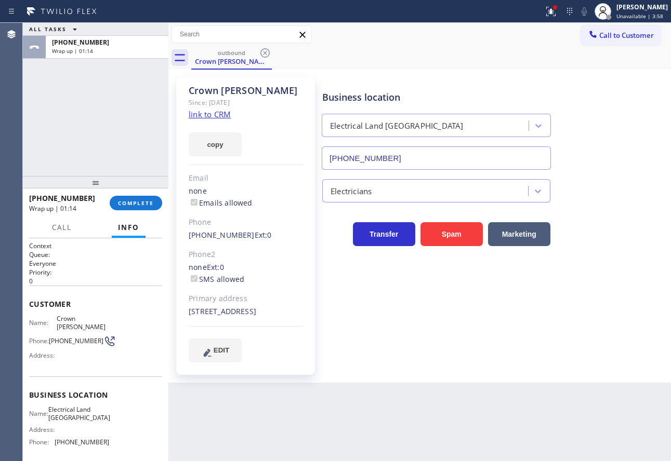
click at [68, 413] on span "Electrical Land [GEOGRAPHIC_DATA]" at bounding box center [79, 414] width 62 height 16
copy span "Electrical Land [GEOGRAPHIC_DATA]"
click at [147, 194] on div "[PHONE_NUMBER] Wrap up | 03:03 COMPLETE" at bounding box center [95, 203] width 133 height 27
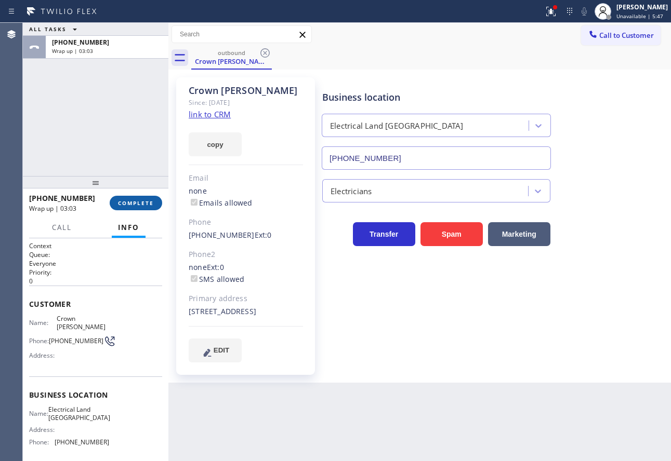
click at [145, 201] on span "COMPLETE" at bounding box center [136, 203] width 36 height 7
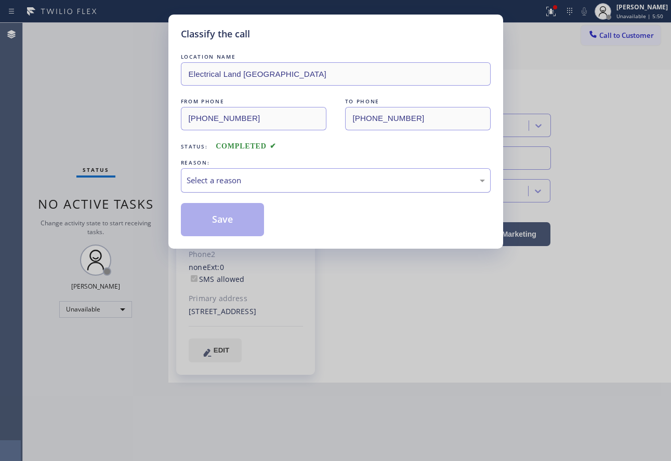
click at [283, 184] on div "Select a reason" at bounding box center [336, 181] width 298 height 12
click at [228, 221] on button "Save" at bounding box center [223, 219] width 84 height 33
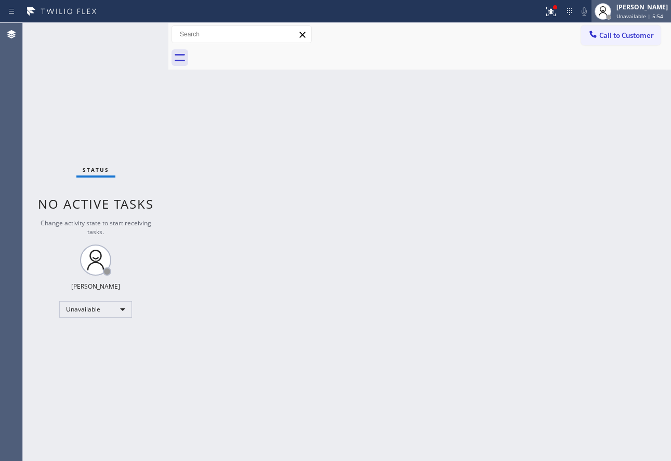
click at [614, 6] on div at bounding box center [602, 11] width 23 height 23
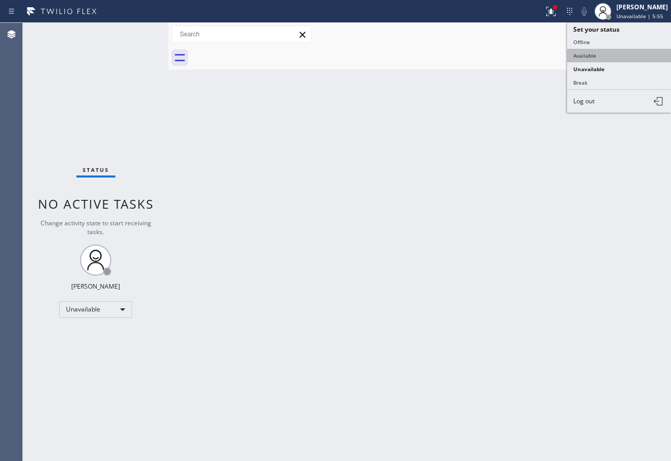
click at [589, 53] on button "Available" at bounding box center [619, 56] width 104 height 14
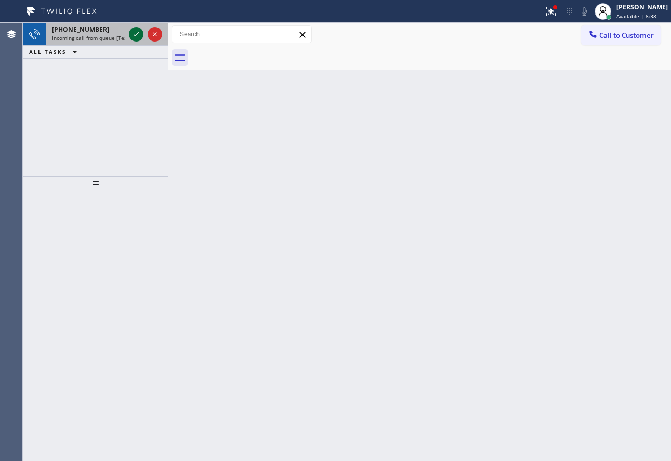
click at [137, 33] on icon at bounding box center [136, 34] width 12 height 12
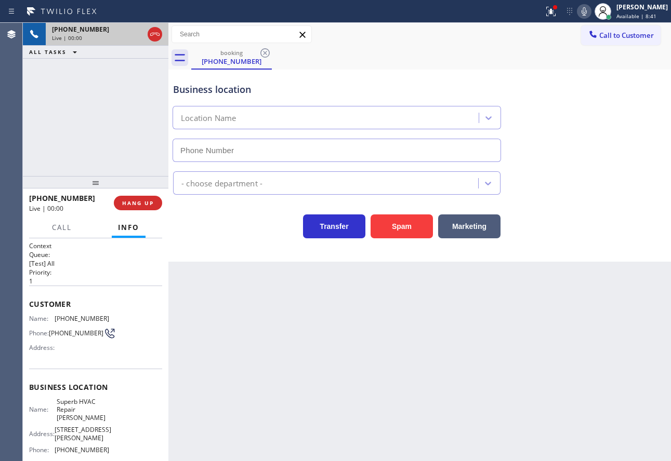
type input "[PHONE_NUMBER]"
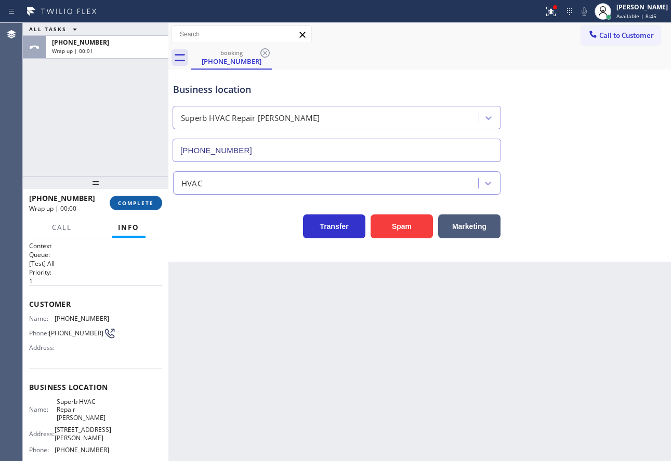
click at [144, 208] on button "COMPLETE" at bounding box center [136, 203] width 52 height 15
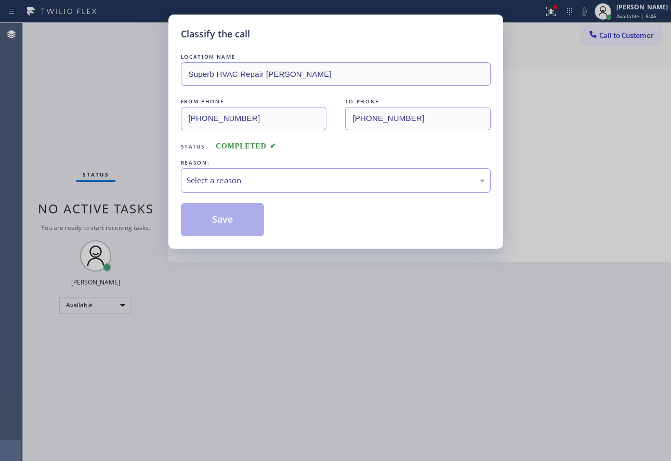
click at [317, 178] on div "Select a reason" at bounding box center [336, 181] width 298 height 12
click at [226, 218] on button "Save" at bounding box center [223, 219] width 84 height 33
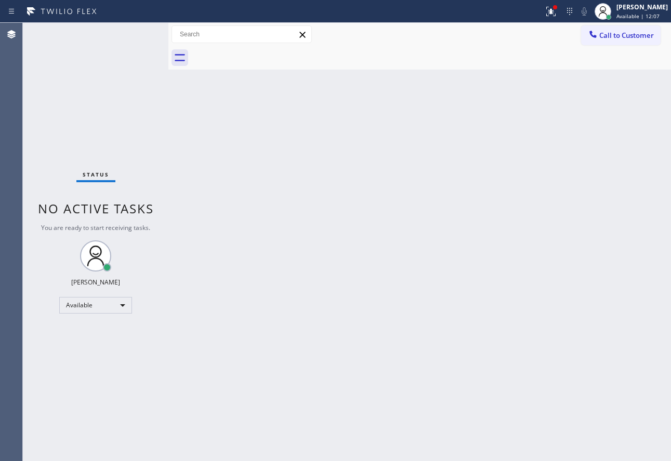
click at [377, 205] on div "Back to Dashboard Change Sender ID Customers Technicians Select a contact Outbo…" at bounding box center [419, 242] width 502 height 439
click at [502, 313] on div "Back to Dashboard Change Sender ID Customers Technicians Select a contact Outbo…" at bounding box center [419, 242] width 502 height 439
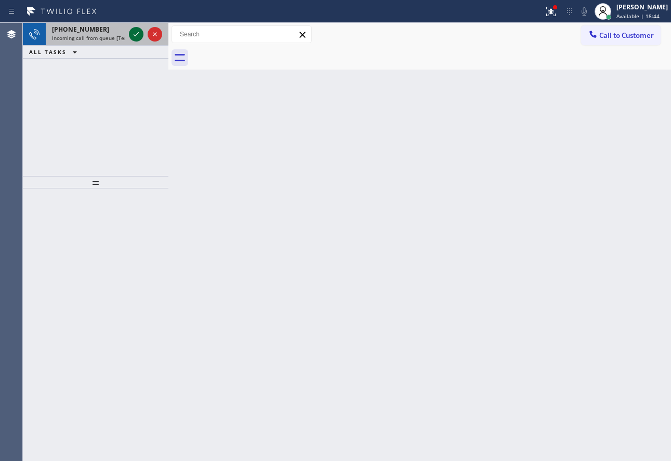
click at [133, 32] on icon at bounding box center [136, 34] width 12 height 12
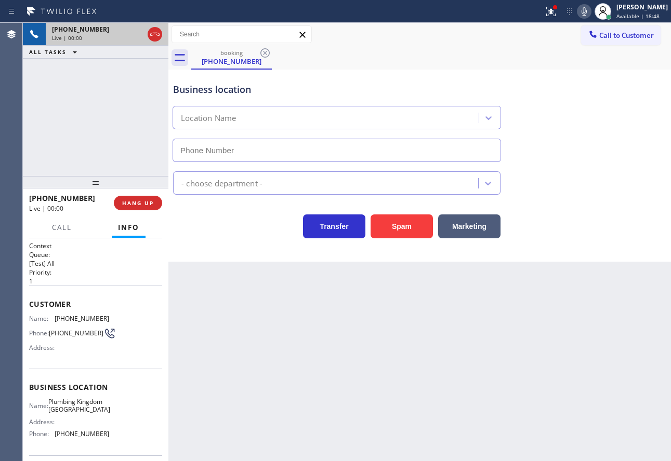
type input "[PHONE_NUMBER]"
click at [150, 206] on span "HANG UP" at bounding box center [138, 203] width 32 height 7
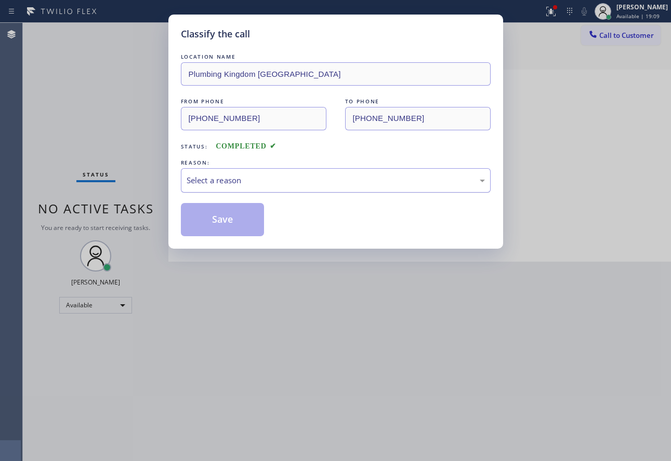
click at [261, 181] on div "Select a reason" at bounding box center [336, 181] width 298 height 12
click at [238, 226] on button "Save" at bounding box center [223, 219] width 84 height 33
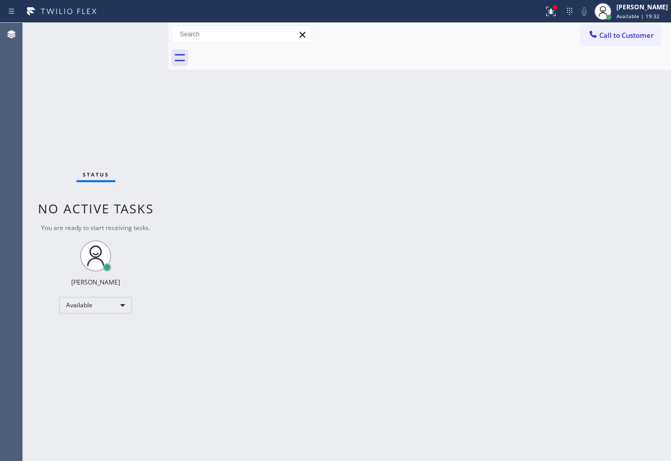
click at [413, 415] on div "Back to Dashboard Change Sender ID Customers Technicians Select a contact Outbo…" at bounding box center [419, 242] width 502 height 439
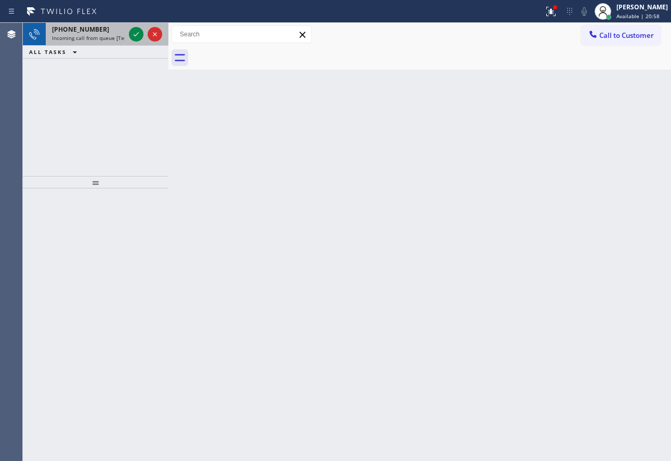
click at [106, 36] on span "Incoming call from queue [Test] All" at bounding box center [95, 37] width 86 height 7
click at [141, 34] on icon at bounding box center [136, 34] width 12 height 12
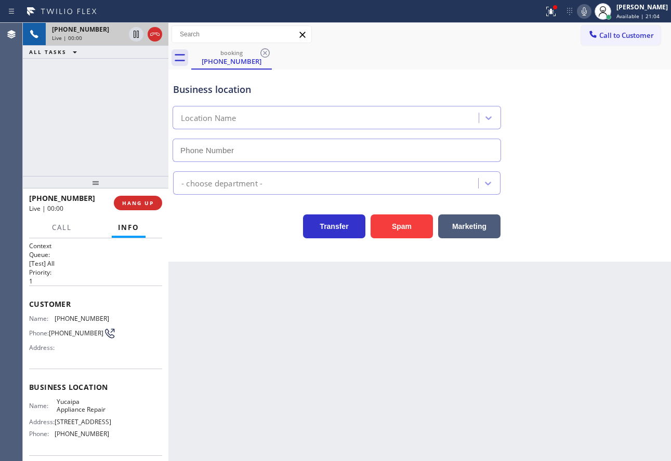
click at [155, 35] on icon at bounding box center [155, 34] width 12 height 12
type input "[PHONE_NUMBER]"
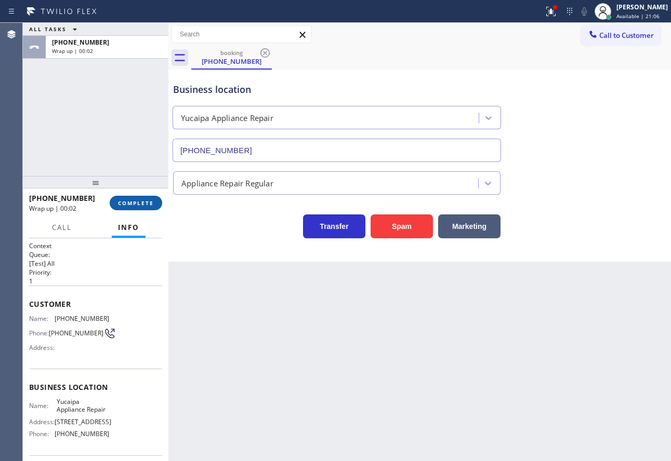
click at [138, 198] on button "COMPLETE" at bounding box center [136, 203] width 52 height 15
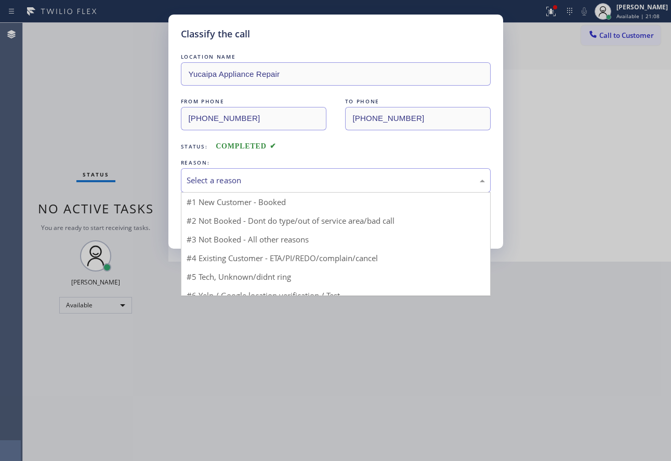
click at [271, 182] on div "Select a reason" at bounding box center [336, 181] width 298 height 12
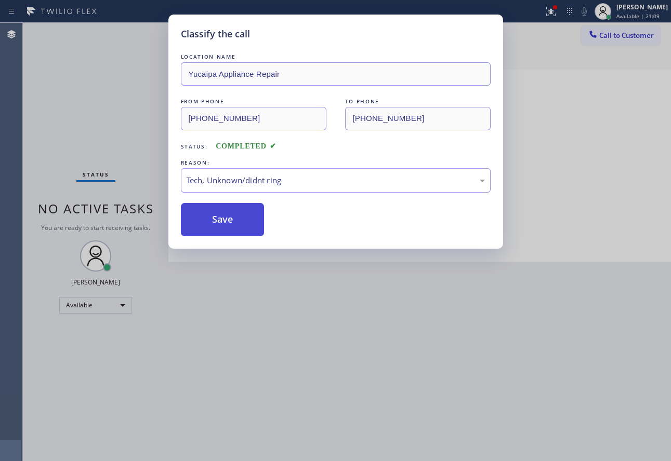
click at [231, 224] on button "Save" at bounding box center [223, 219] width 84 height 33
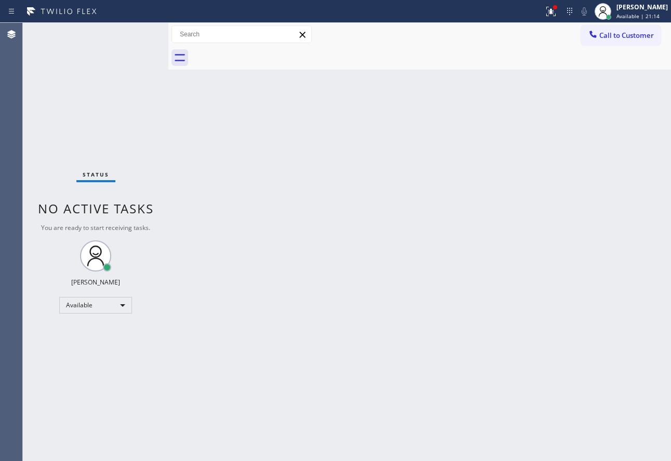
click at [361, 334] on div "Back to Dashboard Change Sender ID Customers Technicians Select a contact Outbo…" at bounding box center [419, 242] width 502 height 439
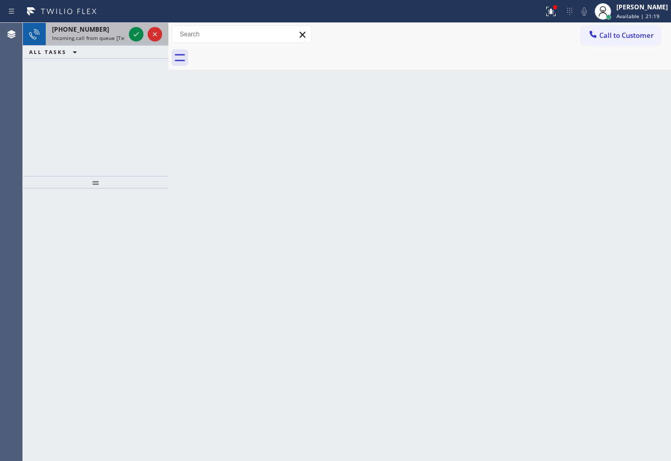
click at [78, 37] on span "Incoming call from queue [Test] All" at bounding box center [95, 37] width 86 height 7
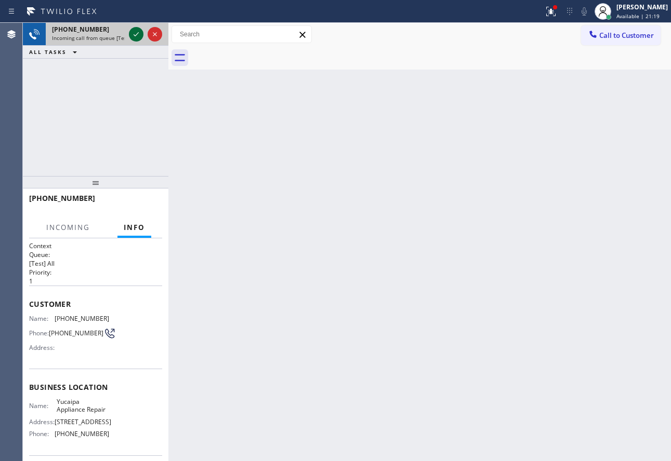
click at [140, 34] on icon at bounding box center [136, 34] width 12 height 12
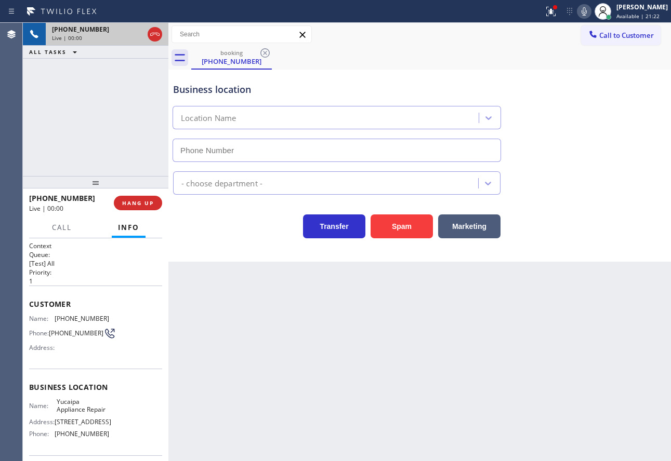
type input "[PHONE_NUMBER]"
click at [220, 218] on div "Transfer Spam Marketing" at bounding box center [336, 223] width 331 height 29
click at [154, 205] on button "HANG UP" at bounding box center [138, 203] width 48 height 15
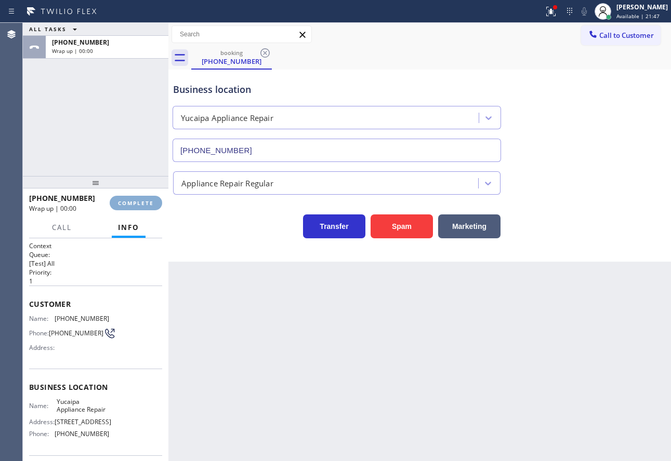
click at [154, 205] on button "COMPLETE" at bounding box center [136, 203] width 52 height 15
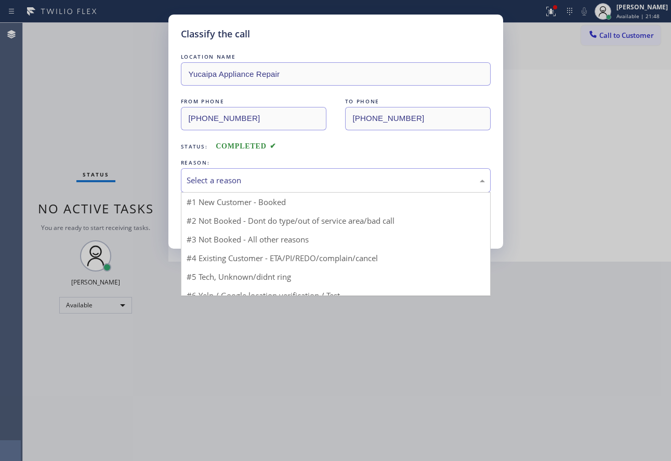
click at [224, 183] on div "Select a reason" at bounding box center [336, 181] width 298 height 12
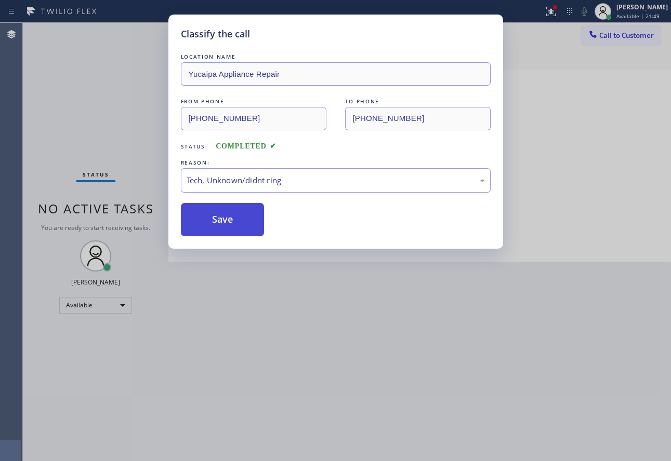
click at [212, 222] on button "Save" at bounding box center [223, 219] width 84 height 33
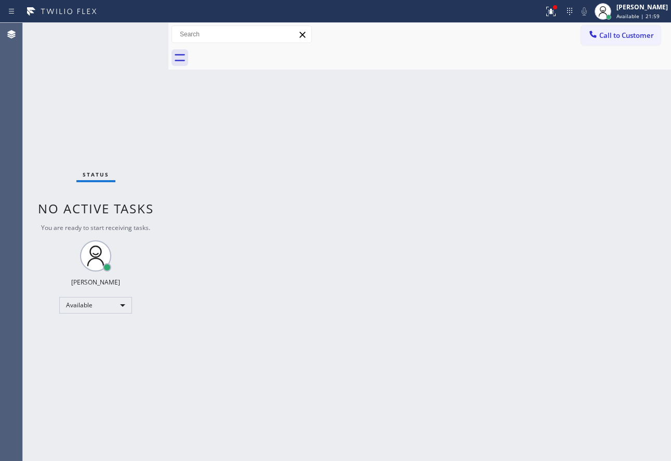
click at [323, 259] on div "Back to Dashboard Change Sender ID Customers Technicians Select a contact Outbo…" at bounding box center [419, 242] width 502 height 439
click at [428, 234] on div "Back to Dashboard Change Sender ID Customers Technicians Select a contact Outbo…" at bounding box center [419, 242] width 502 height 439
click at [427, 248] on div "Back to Dashboard Change Sender ID Customers Technicians Select a contact Outbo…" at bounding box center [419, 242] width 502 height 439
click at [452, 214] on div "Back to Dashboard Change Sender ID Customers Technicians Select a contact Outbo…" at bounding box center [419, 242] width 502 height 439
click at [557, 8] on div at bounding box center [555, 7] width 4 height 4
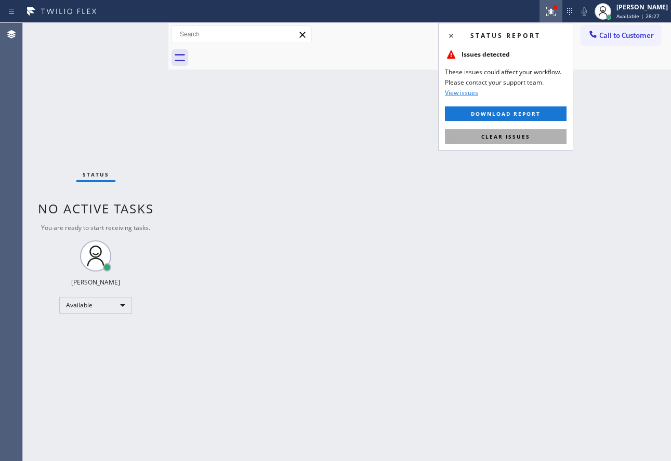
click at [517, 136] on span "Clear issues" at bounding box center [505, 136] width 49 height 7
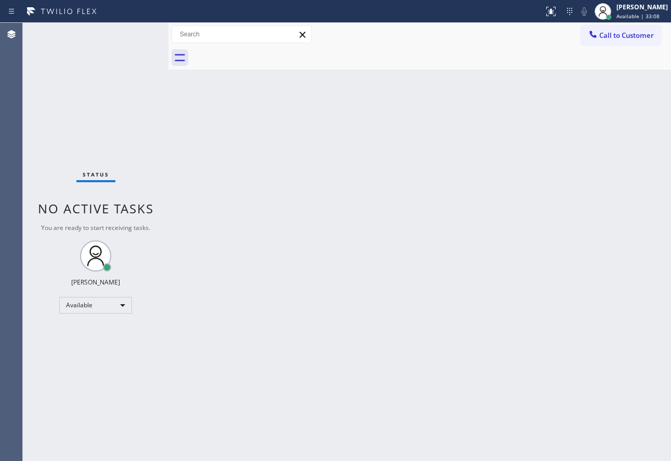
click at [416, 335] on div "Back to Dashboard Change Sender ID Customers Technicians Select a contact Outbo…" at bounding box center [419, 242] width 502 height 439
click at [490, 187] on div "Back to Dashboard Change Sender ID Customers Technicians Select a contact Outbo…" at bounding box center [419, 242] width 502 height 439
click at [420, 324] on div "Back to Dashboard Change Sender ID Customers Technicians Select a contact Outbo…" at bounding box center [419, 242] width 502 height 439
click at [406, 185] on div "Back to Dashboard Change Sender ID Customers Technicians Select a contact Outbo…" at bounding box center [419, 242] width 502 height 439
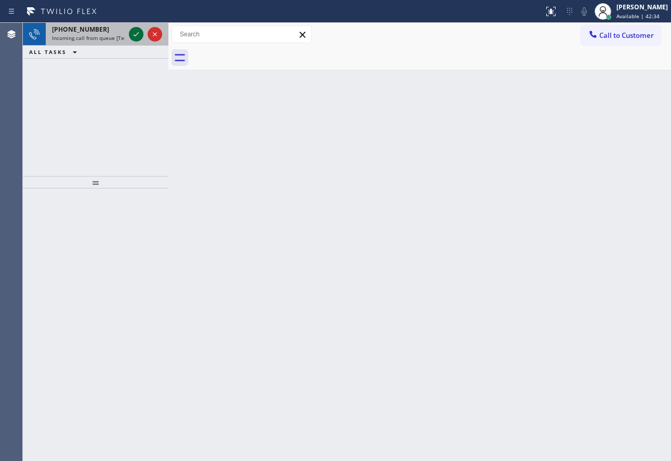
click at [135, 35] on icon at bounding box center [136, 34] width 12 height 12
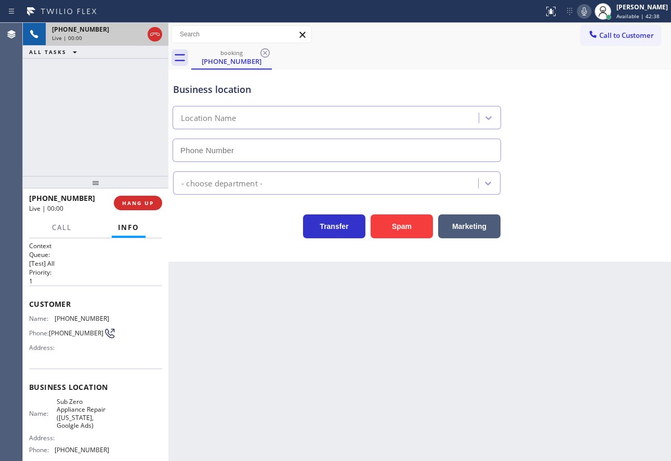
type input "[PHONE_NUMBER]"
click at [475, 90] on div "Business location" at bounding box center [336, 90] width 327 height 14
click at [541, 88] on div "Business location Sub Zero Appliance Repair ([US_STATE], Goolgle Ads) [PHONE_NU…" at bounding box center [419, 115] width 497 height 94
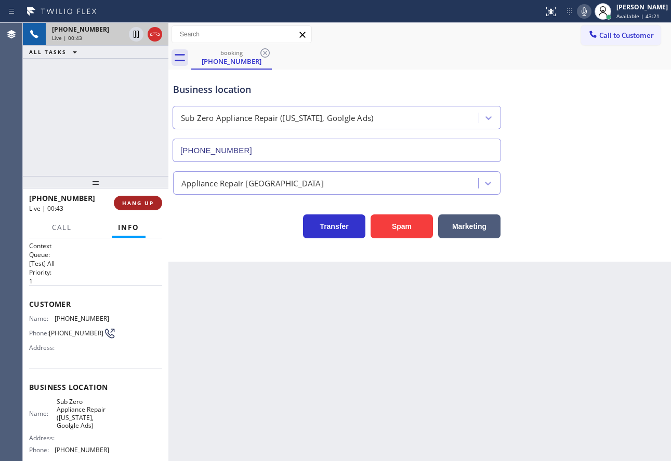
click at [144, 207] on span "HANG UP" at bounding box center [138, 203] width 32 height 7
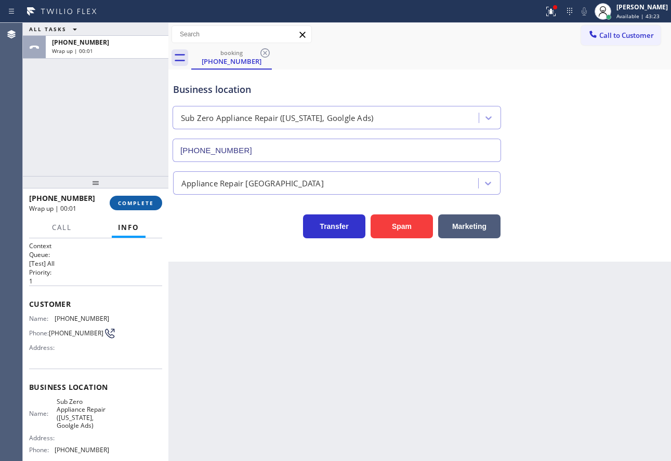
drag, startPoint x: 154, startPoint y: 204, endPoint x: 149, endPoint y: 204, distance: 5.7
click at [151, 204] on button "COMPLETE" at bounding box center [136, 203] width 52 height 15
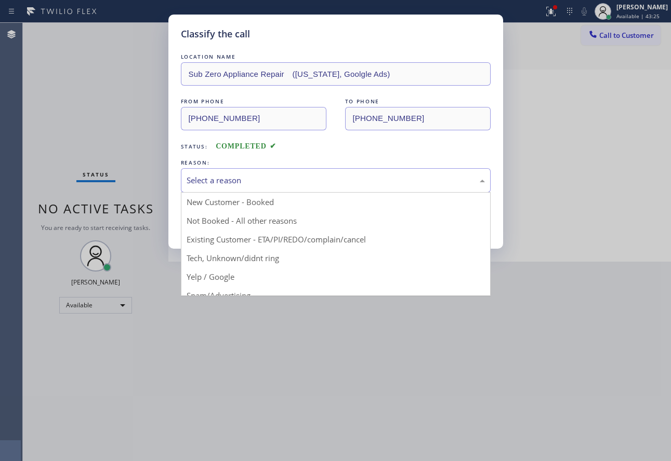
click at [283, 176] on div "Select a reason" at bounding box center [336, 181] width 298 height 12
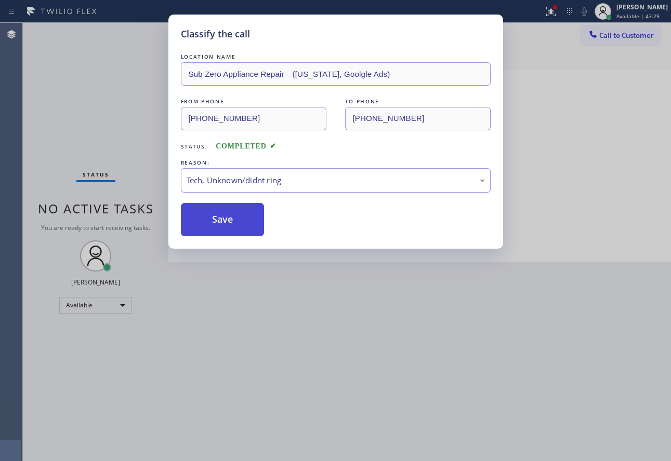
click at [225, 225] on button "Save" at bounding box center [223, 219] width 84 height 33
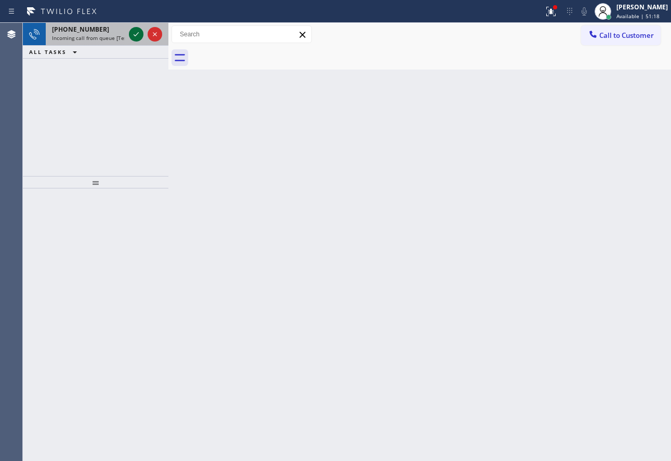
click at [137, 33] on icon at bounding box center [136, 34] width 12 height 12
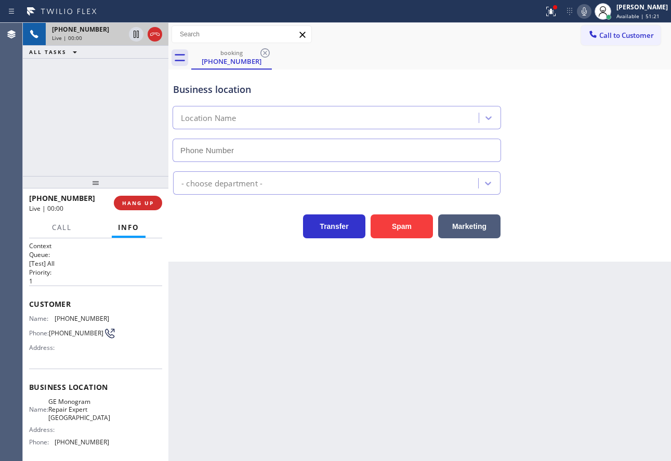
type input "[PHONE_NUMBER]"
click at [323, 91] on div "Business location" at bounding box center [336, 90] width 327 height 14
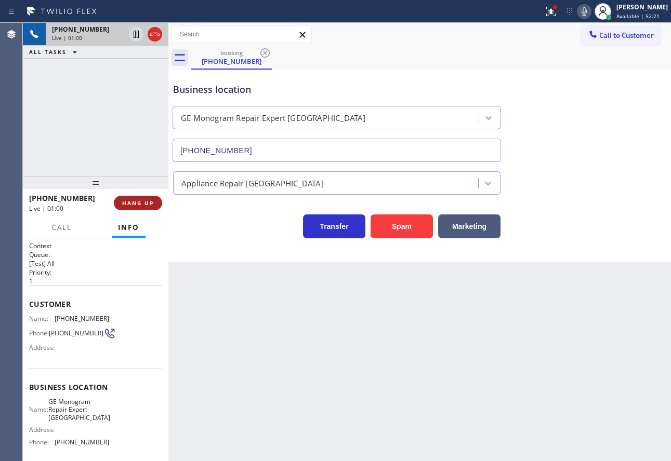
click at [138, 207] on span "HANG UP" at bounding box center [138, 203] width 32 height 7
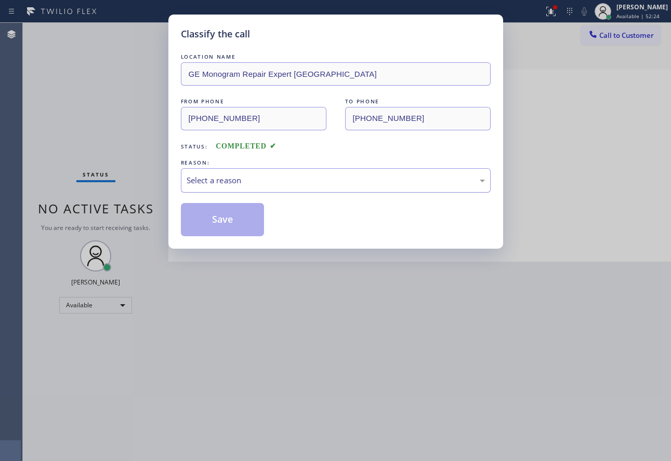
drag, startPoint x: 312, startPoint y: 178, endPoint x: 306, endPoint y: 183, distance: 8.1
click at [311, 178] on div "Select a reason" at bounding box center [336, 181] width 298 height 12
click at [232, 229] on button "Save" at bounding box center [223, 219] width 84 height 33
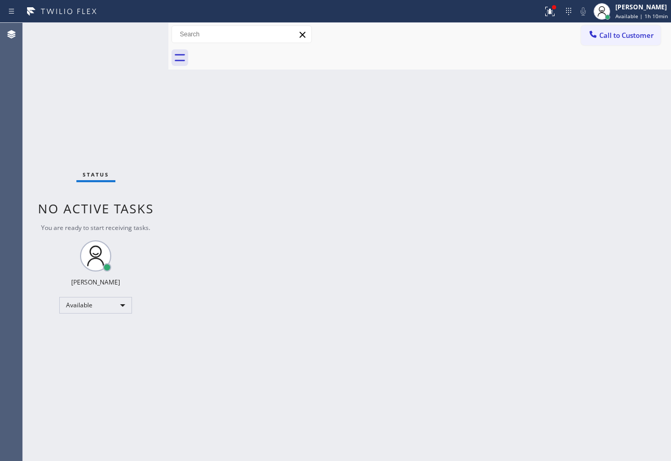
click at [371, 314] on div "Back to Dashboard Change Sender ID Customers Technicians Select a contact Outbo…" at bounding box center [419, 242] width 502 height 439
click at [483, 211] on div "Back to Dashboard Change Sender ID Customers Technicians Select a contact Outbo…" at bounding box center [419, 242] width 502 height 439
click at [639, 18] on span "Available | 1h 11min" at bounding box center [641, 15] width 52 height 7
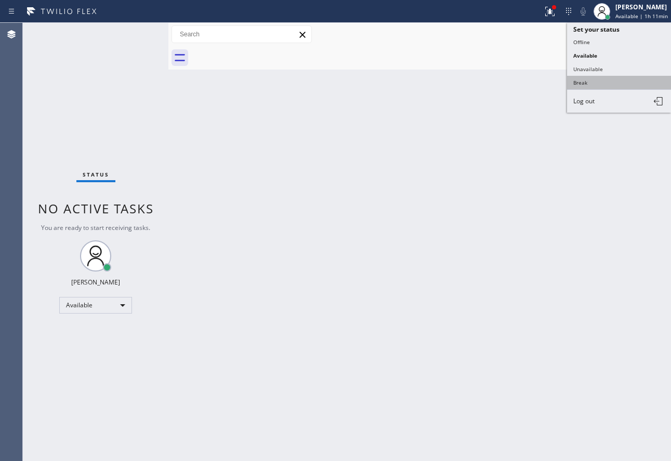
click at [589, 82] on button "Break" at bounding box center [619, 83] width 104 height 14
